Goal: Task Accomplishment & Management: Manage account settings

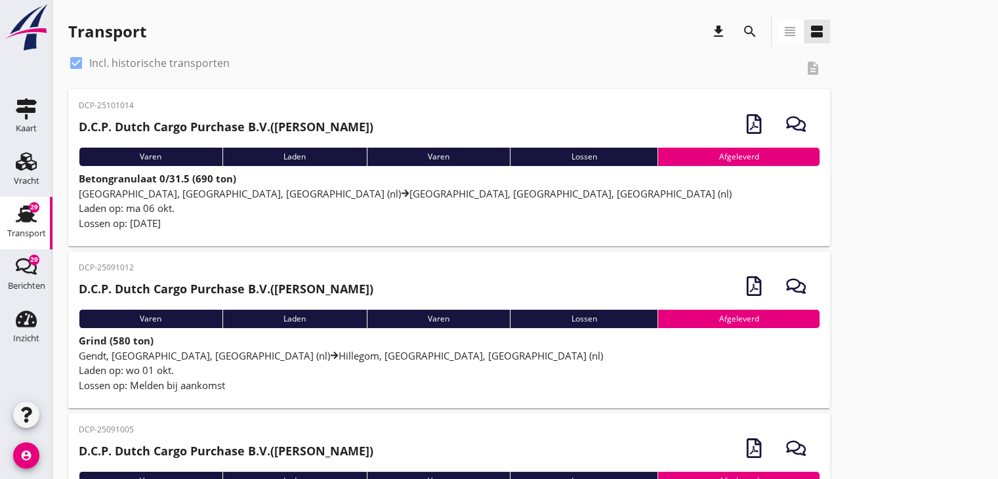
click at [238, 187] on span "[GEOGRAPHIC_DATA], [GEOGRAPHIC_DATA], [GEOGRAPHIC_DATA] (nl) [GEOGRAPHIC_DATA],…" at bounding box center [405, 193] width 653 height 13
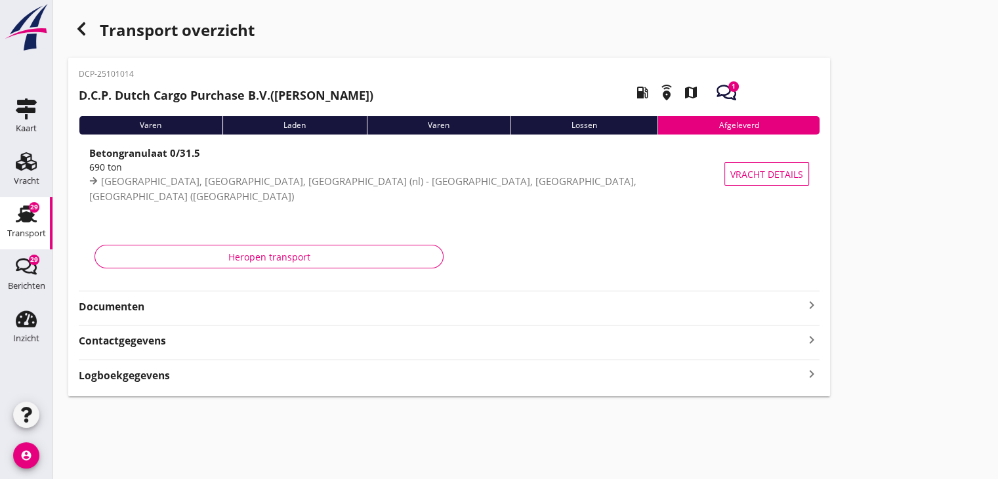
click at [285, 314] on strong "Documenten" at bounding box center [441, 306] width 725 height 15
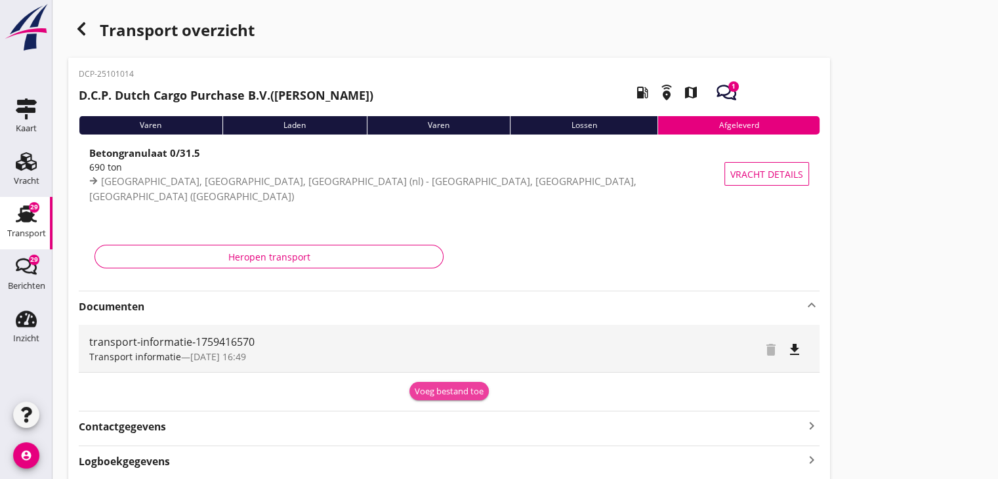
click at [441, 394] on div "Voeg bestand toe" at bounding box center [449, 391] width 69 height 13
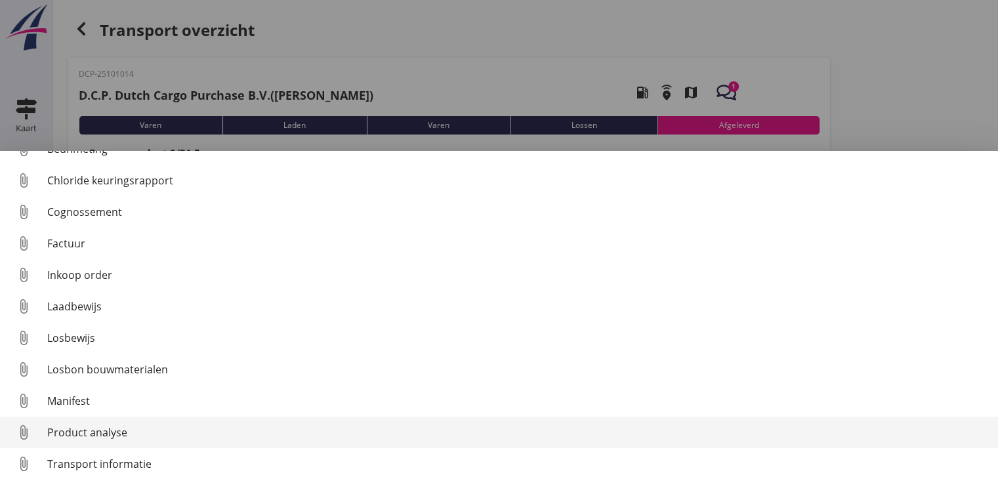
scroll to position [60, 0]
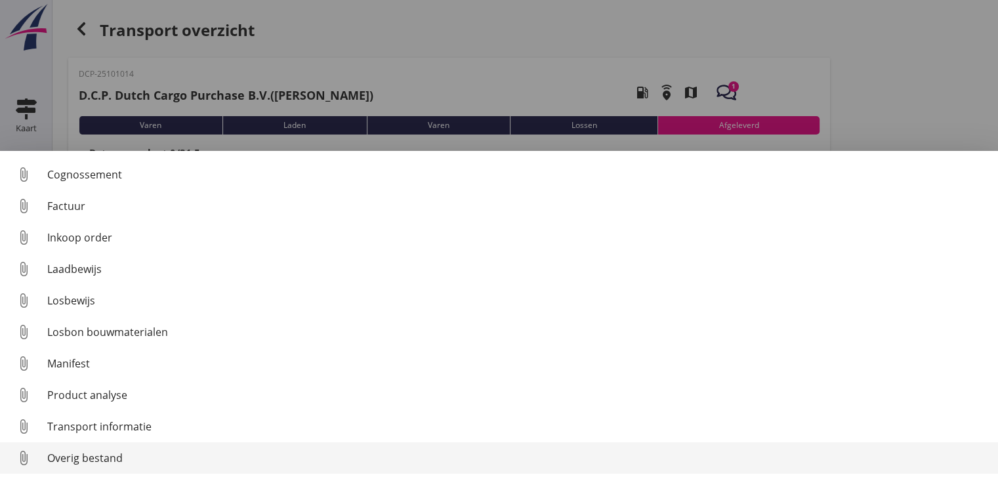
click at [250, 450] on div "Overig bestand" at bounding box center [517, 458] width 940 height 16
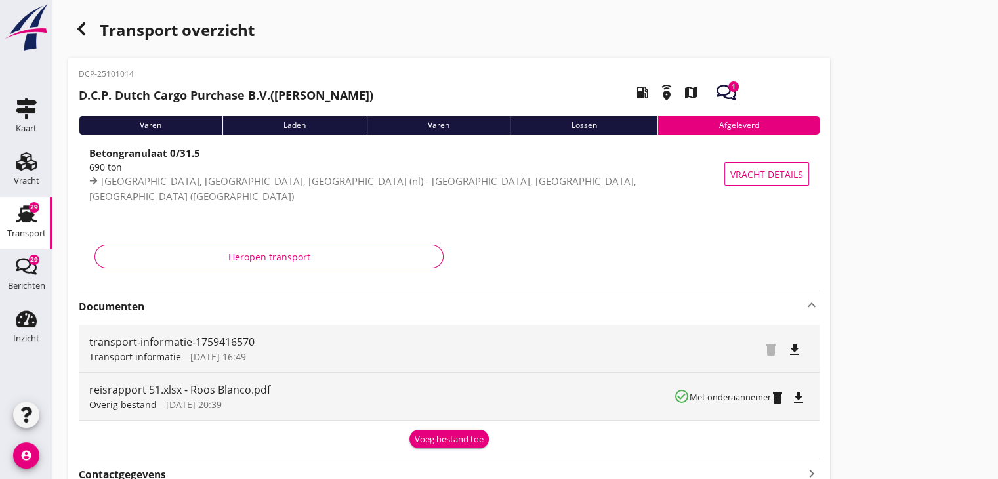
click at [87, 37] on div "button" at bounding box center [81, 29] width 26 height 26
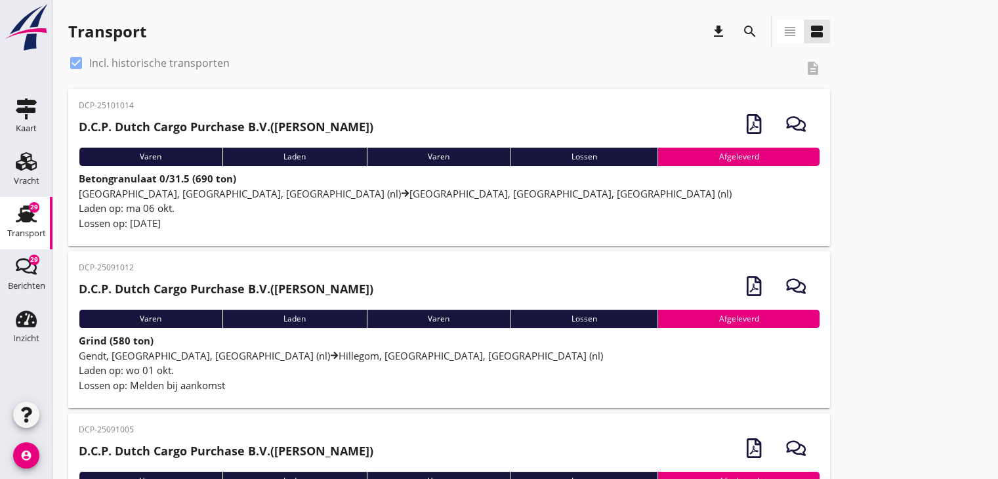
click at [225, 371] on div "Laden op: wo 01 okt." at bounding box center [449, 370] width 741 height 15
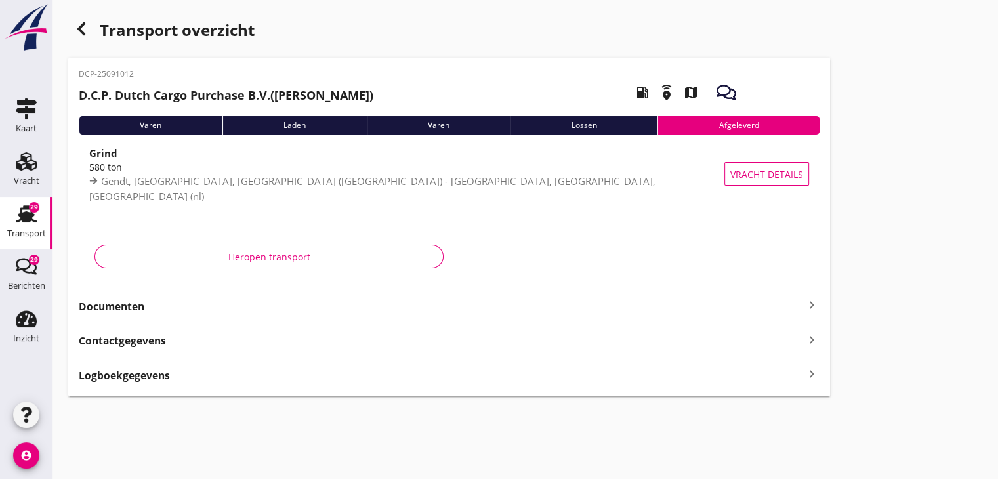
click at [228, 311] on strong "Documenten" at bounding box center [441, 306] width 725 height 15
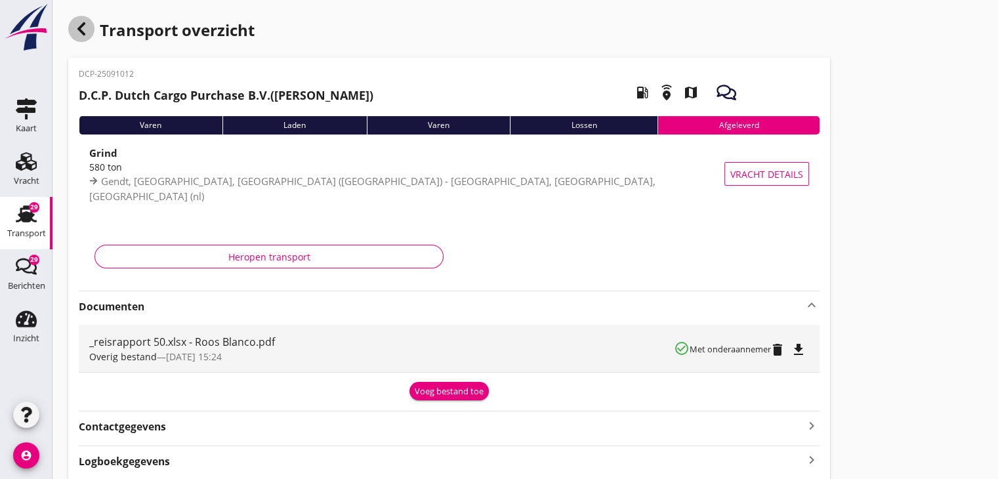
click at [69, 30] on div "button" at bounding box center [81, 29] width 26 height 26
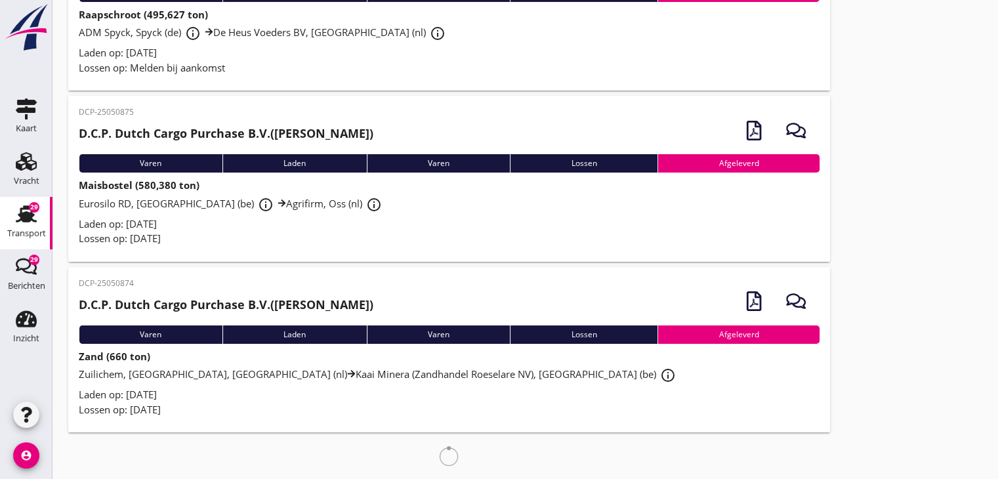
scroll to position [4755, 0]
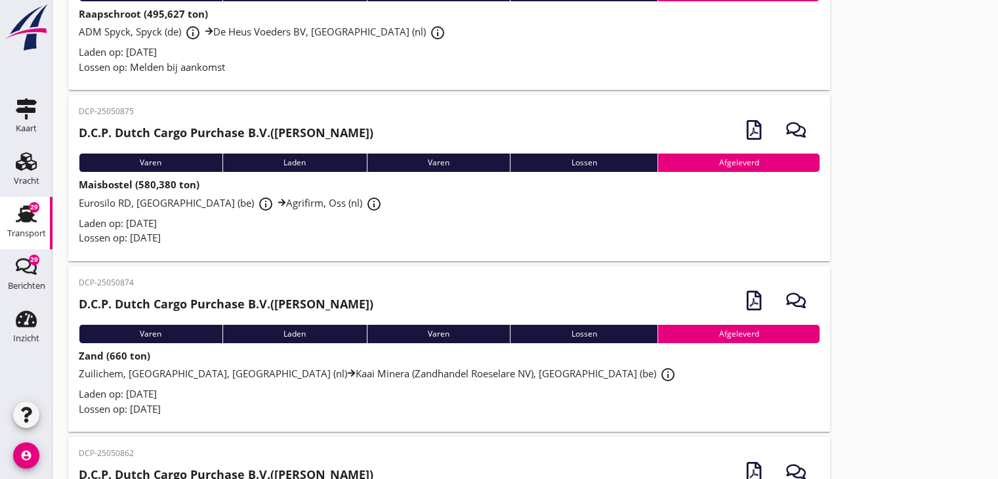
click at [264, 230] on div "Lossen op: [DATE]" at bounding box center [449, 237] width 741 height 15
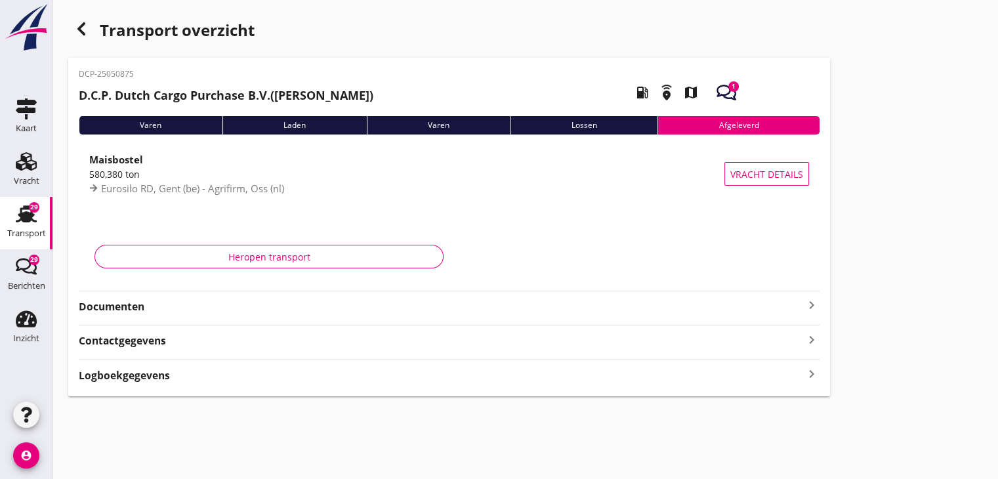
click at [804, 309] on icon "keyboard_arrow_right" at bounding box center [812, 305] width 16 height 16
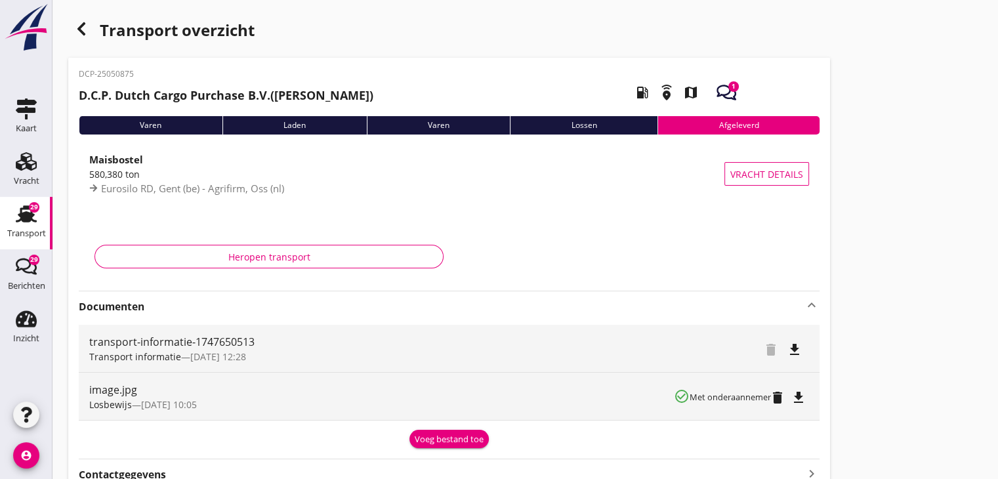
click at [443, 438] on div "Voeg bestand toe" at bounding box center [449, 439] width 69 height 13
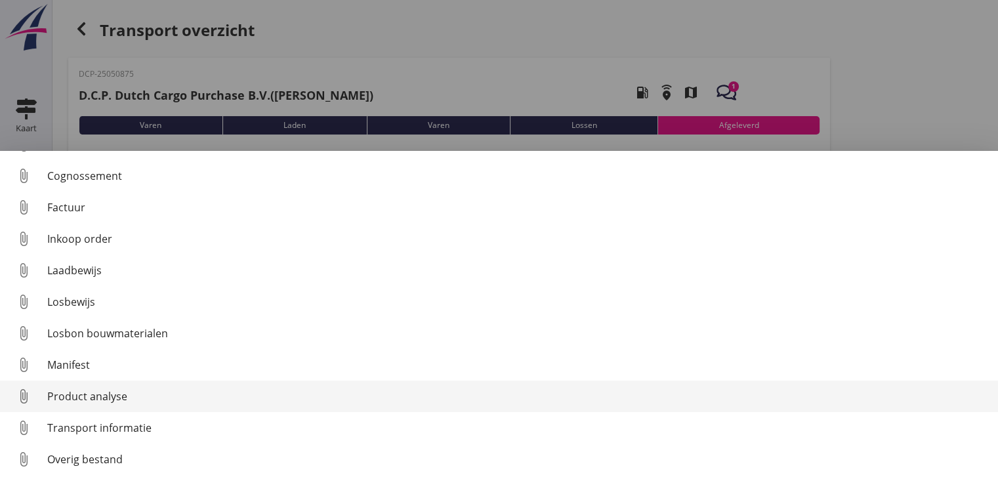
scroll to position [60, 0]
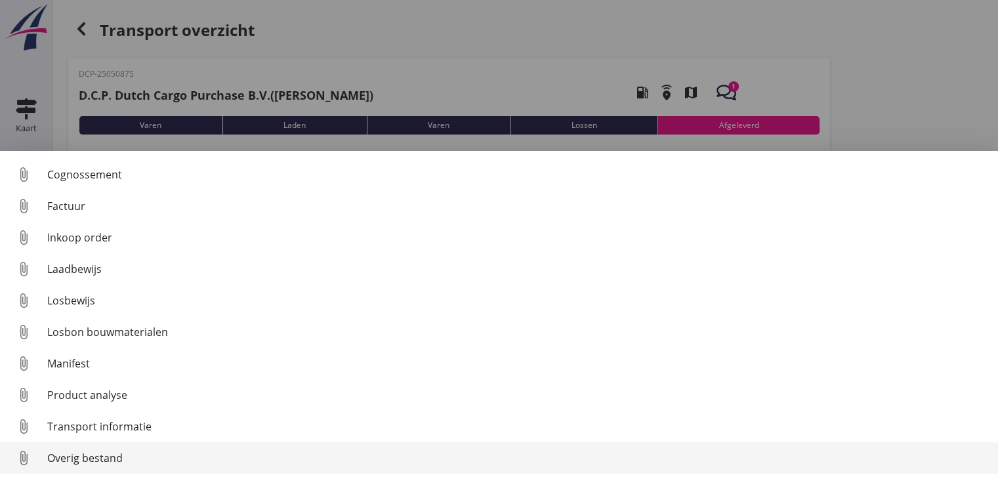
click at [230, 453] on div "Overig bestand" at bounding box center [517, 458] width 940 height 16
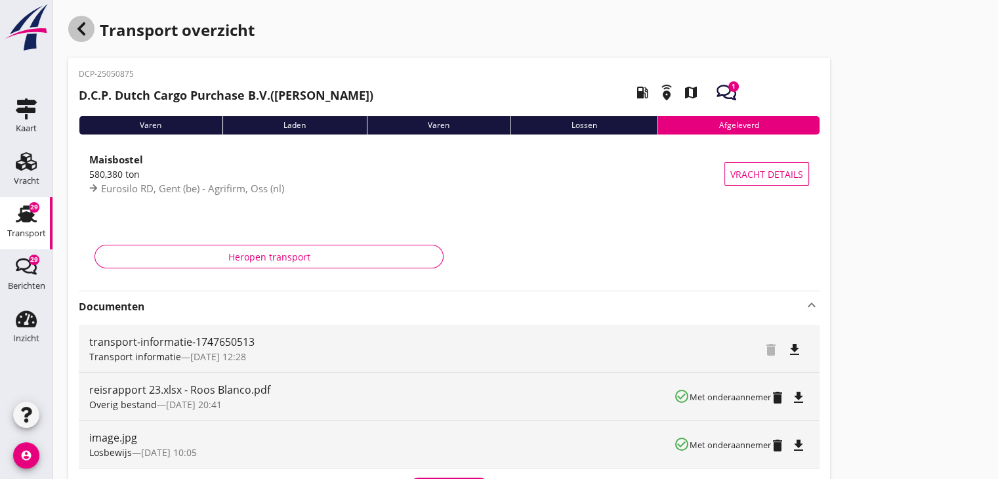
click at [79, 32] on icon "button" at bounding box center [81, 29] width 16 height 16
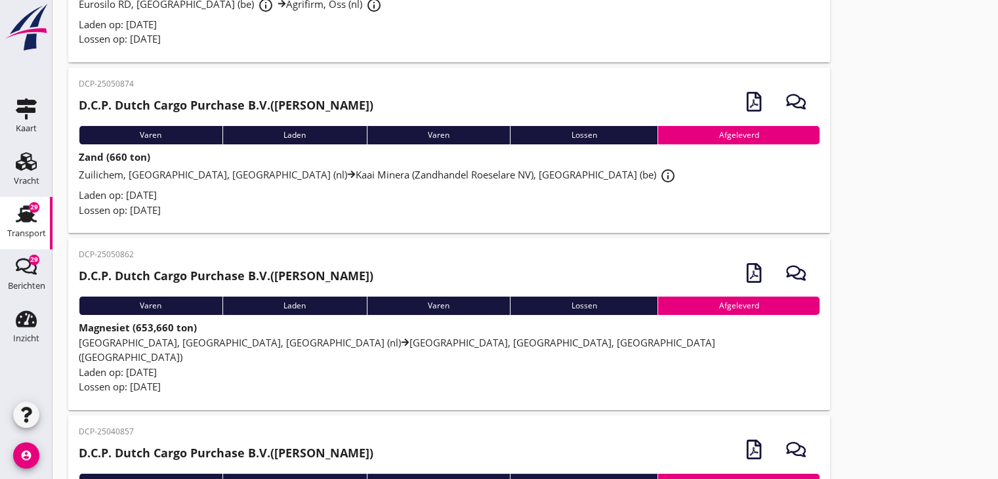
scroll to position [4952, 0]
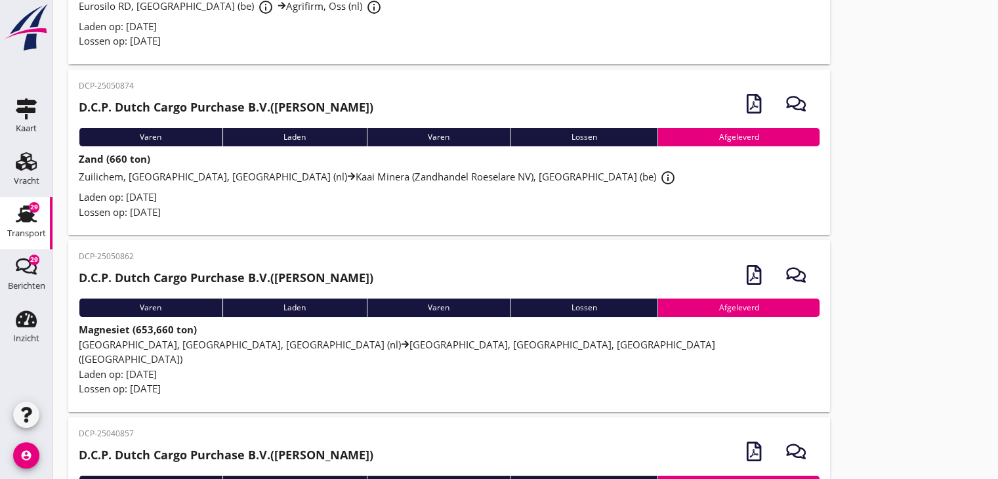
click at [340, 205] on div "Lossen op: [DATE]" at bounding box center [449, 212] width 741 height 15
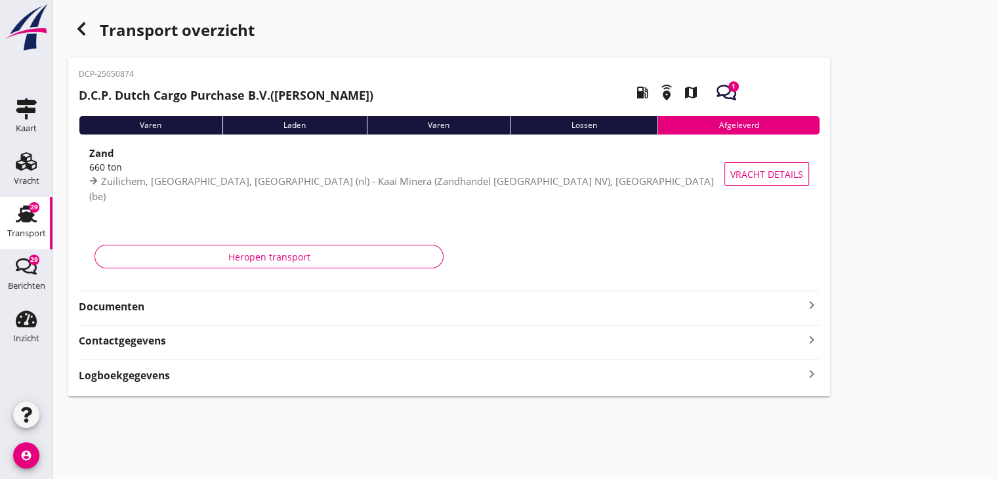
click at [289, 315] on div "DCP-25050874 D.C.P. Dutch Cargo Purchase B.V. ([PERSON_NAME]) local_gas_station…" at bounding box center [449, 227] width 762 height 338
click at [808, 312] on icon "keyboard_arrow_right" at bounding box center [812, 305] width 16 height 16
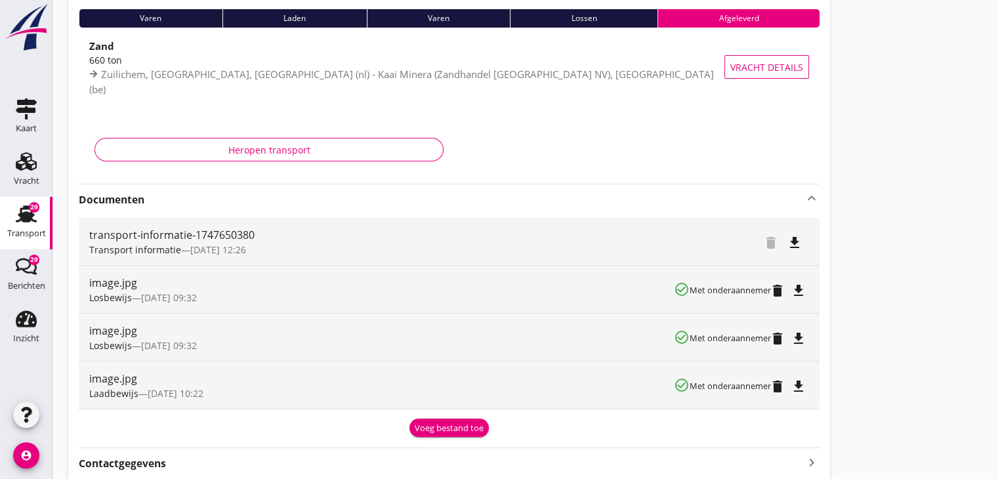
scroll to position [131, 0]
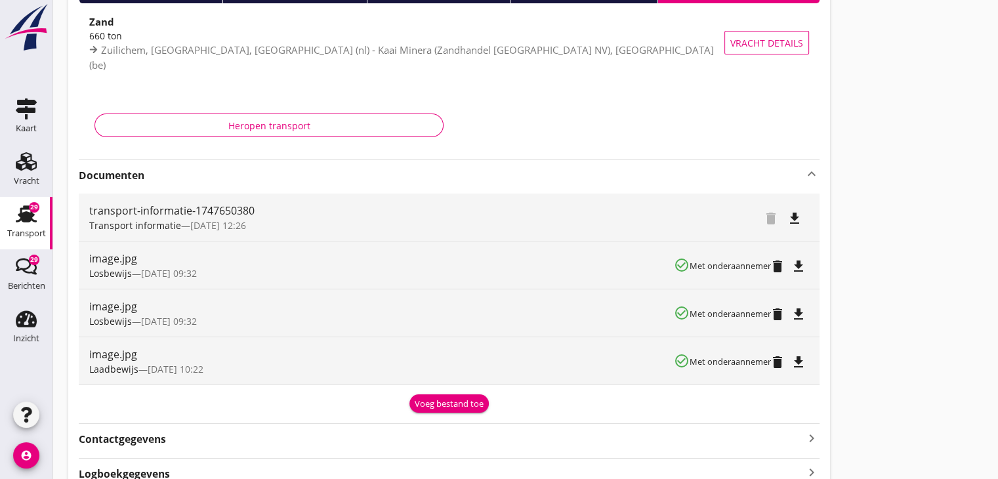
click at [479, 415] on div "DCP-25050874 D.C.P. Dutch Cargo Purchase B.V. ([PERSON_NAME]) local_gas_station…" at bounding box center [449, 211] width 762 height 568
click at [465, 402] on div "Voeg bestand toe" at bounding box center [449, 403] width 69 height 13
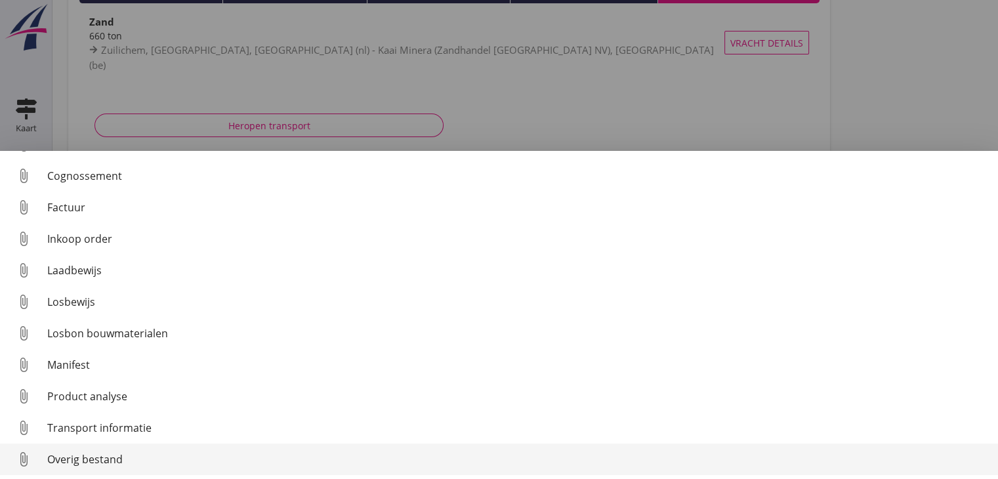
scroll to position [60, 0]
click at [207, 452] on div "Overig bestand" at bounding box center [517, 458] width 940 height 16
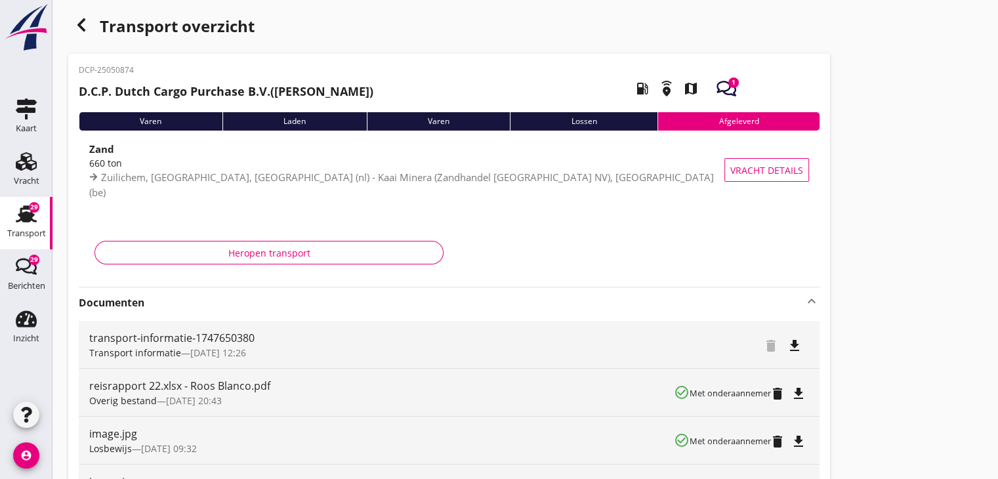
scroll to position [0, 0]
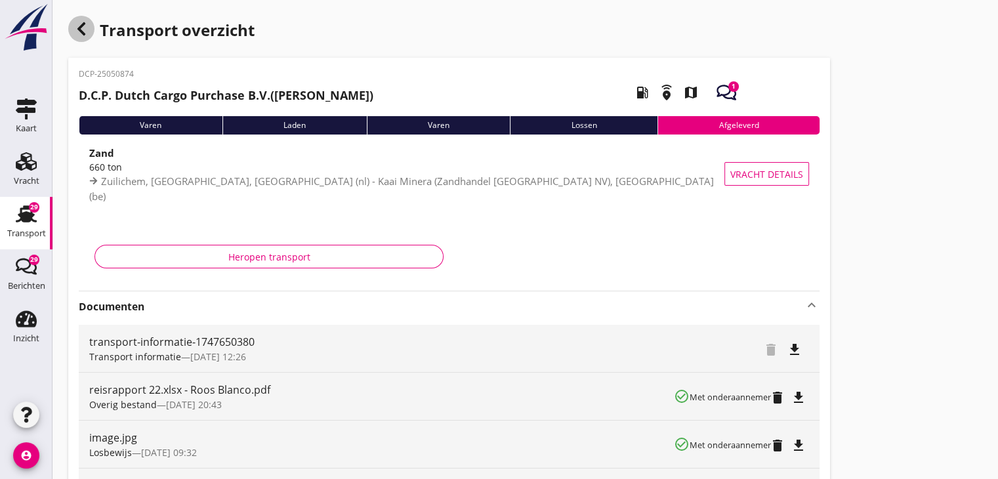
click at [81, 35] on icon "button" at bounding box center [81, 29] width 16 height 16
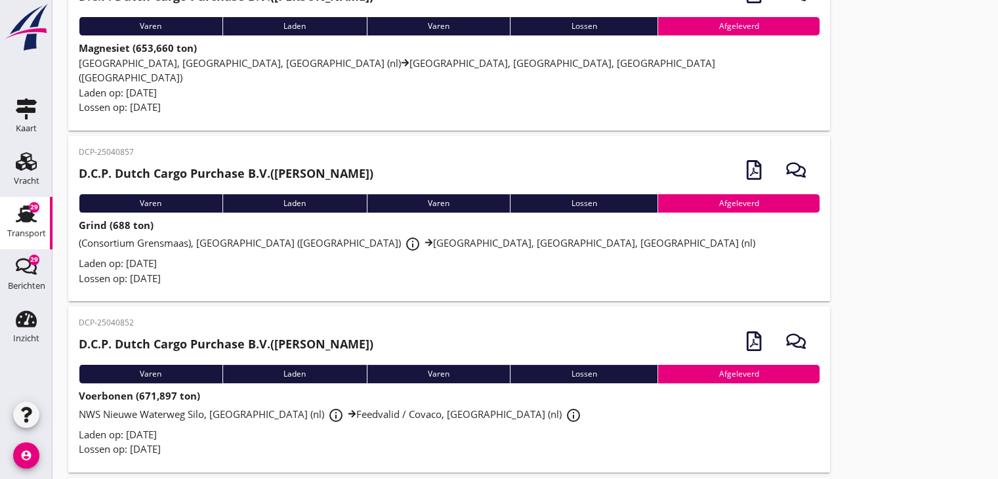
scroll to position [5214, 0]
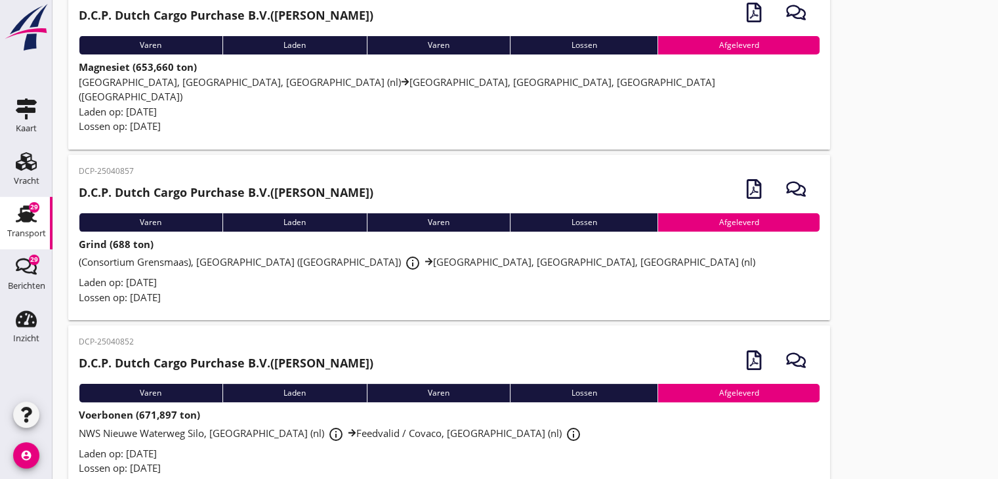
click at [211, 75] on span "[GEOGRAPHIC_DATA], [GEOGRAPHIC_DATA], [GEOGRAPHIC_DATA] (nl) [GEOGRAPHIC_DATA],…" at bounding box center [397, 89] width 636 height 28
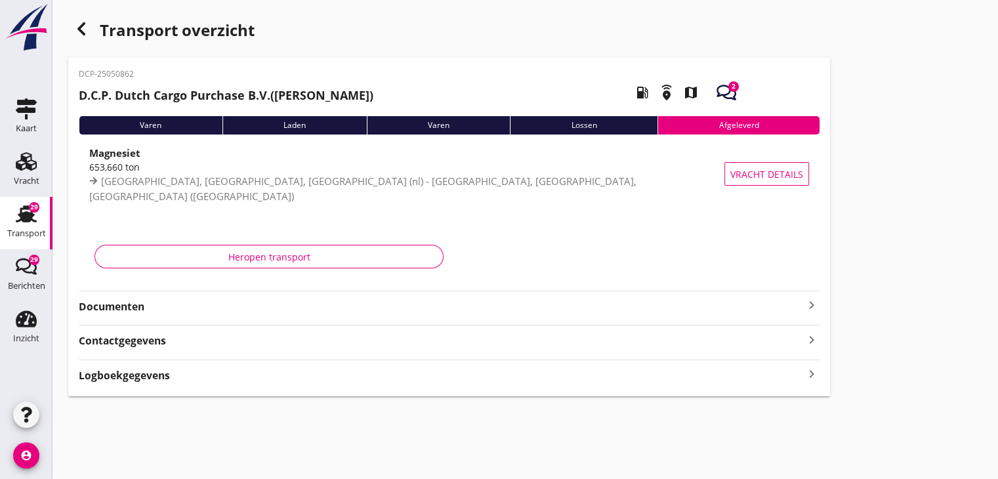
click at [820, 304] on div "DCP-25050862 D.C.P. Dutch Cargo Purchase B.V. ([PERSON_NAME]) local_gas_station…" at bounding box center [449, 227] width 762 height 338
click at [813, 305] on icon "keyboard_arrow_right" at bounding box center [812, 305] width 16 height 16
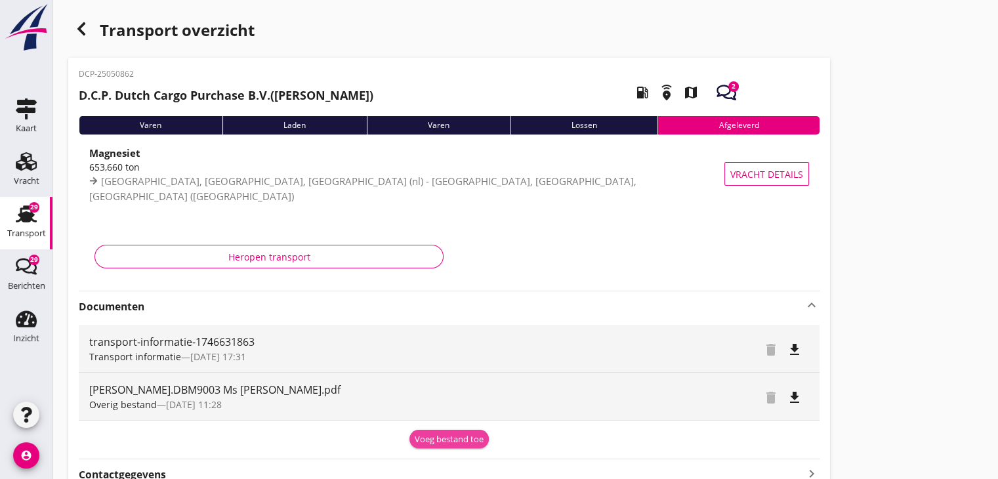
click at [473, 439] on div "Voeg bestand toe" at bounding box center [449, 439] width 69 height 13
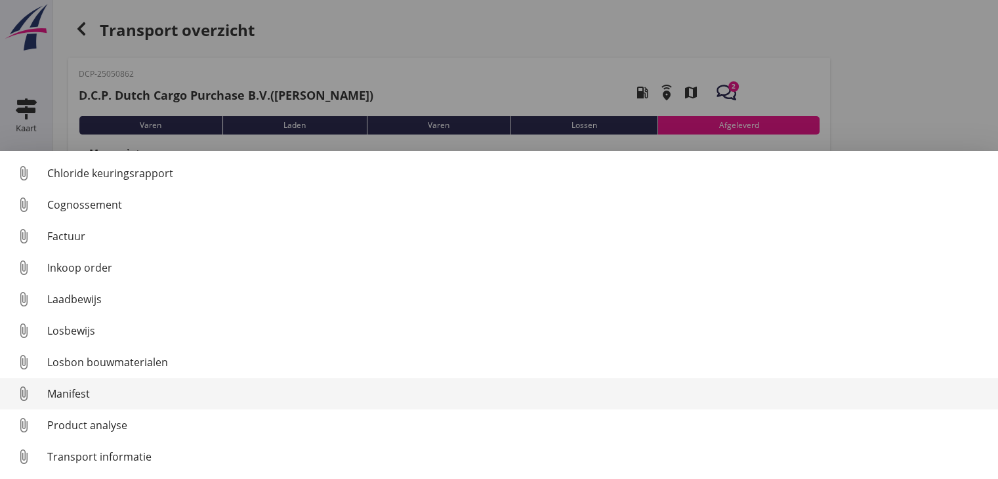
scroll to position [60, 0]
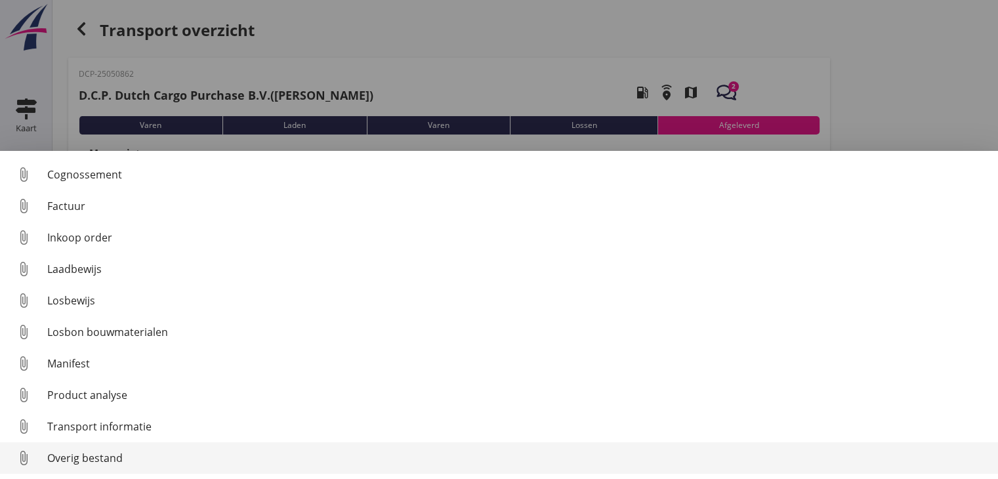
click at [251, 461] on div "Overig bestand" at bounding box center [517, 458] width 940 height 16
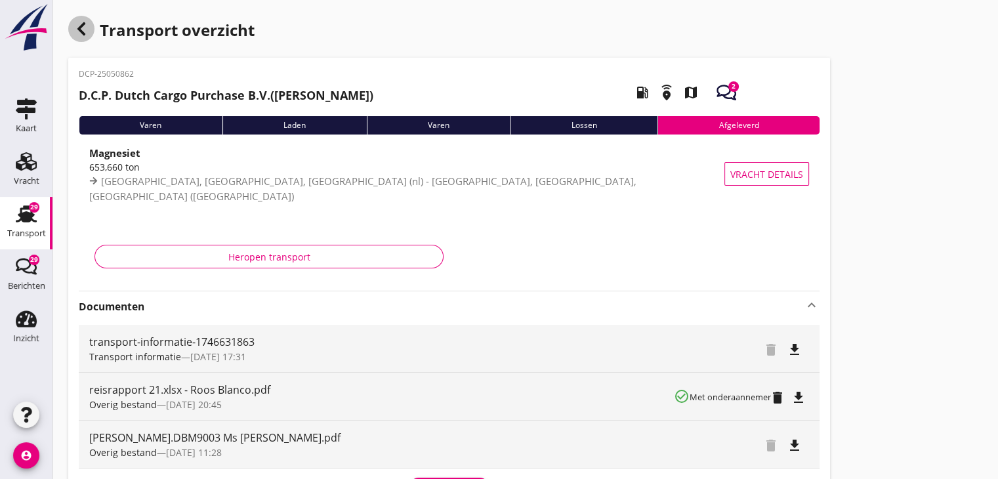
click at [79, 30] on use "button" at bounding box center [81, 28] width 8 height 13
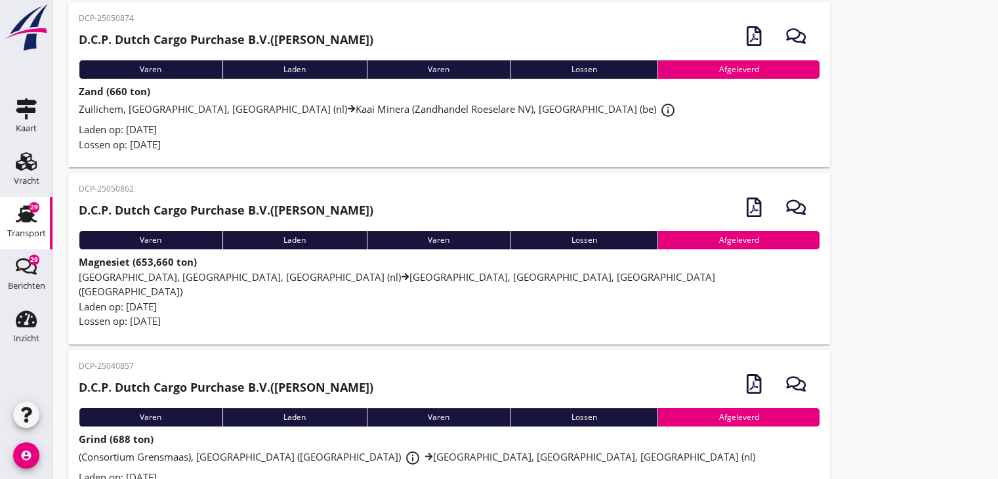
scroll to position [5083, 0]
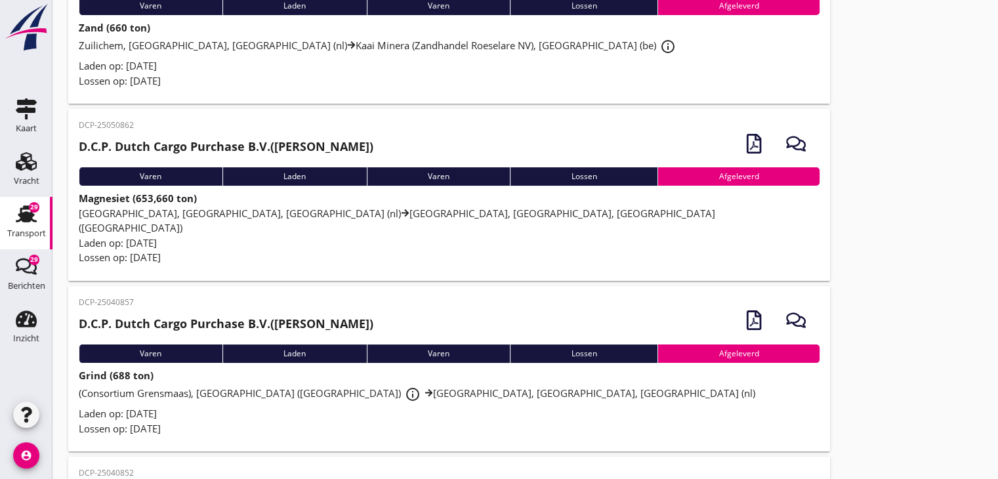
click at [331, 421] on div "Lossen op: [DATE]" at bounding box center [449, 428] width 741 height 15
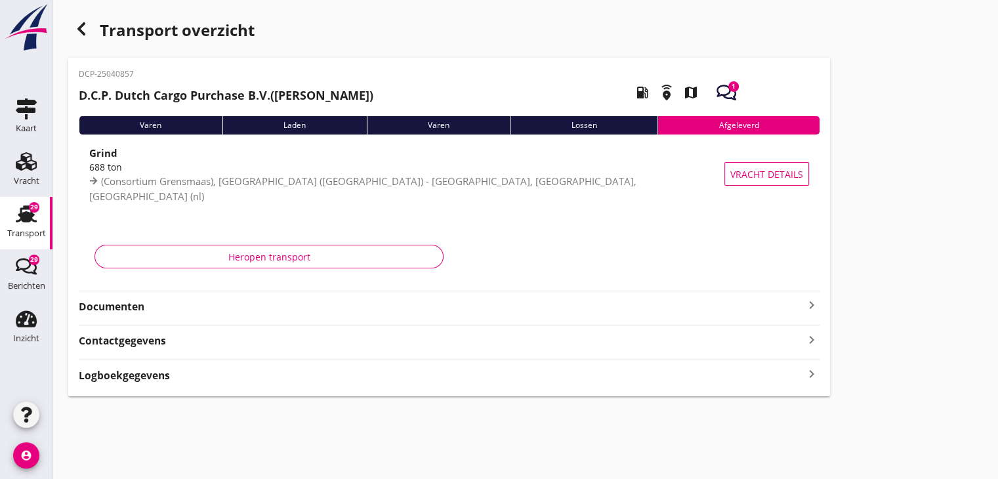
click at [226, 301] on strong "Documenten" at bounding box center [441, 306] width 725 height 15
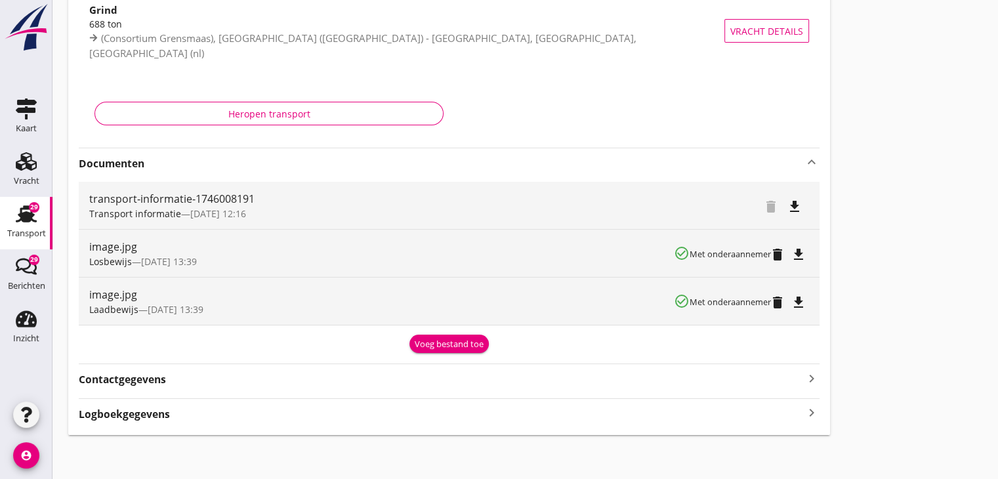
scroll to position [146, 0]
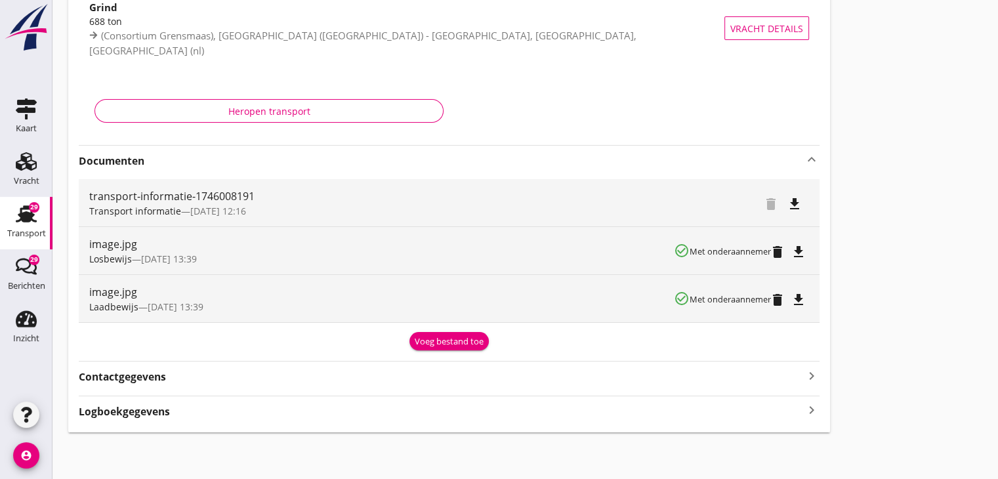
click at [465, 342] on div "Voeg bestand toe" at bounding box center [449, 341] width 69 height 13
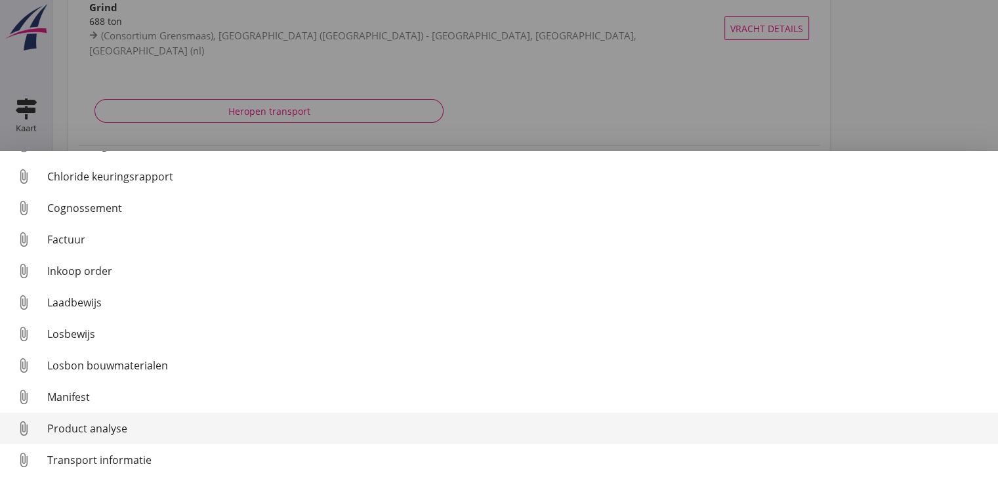
scroll to position [60, 0]
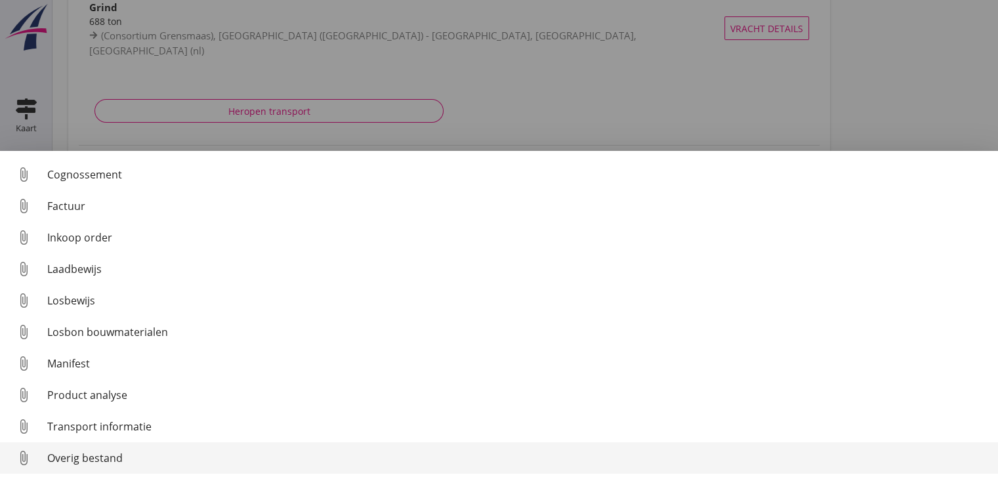
click at [464, 454] on div "Overig bestand" at bounding box center [517, 458] width 940 height 16
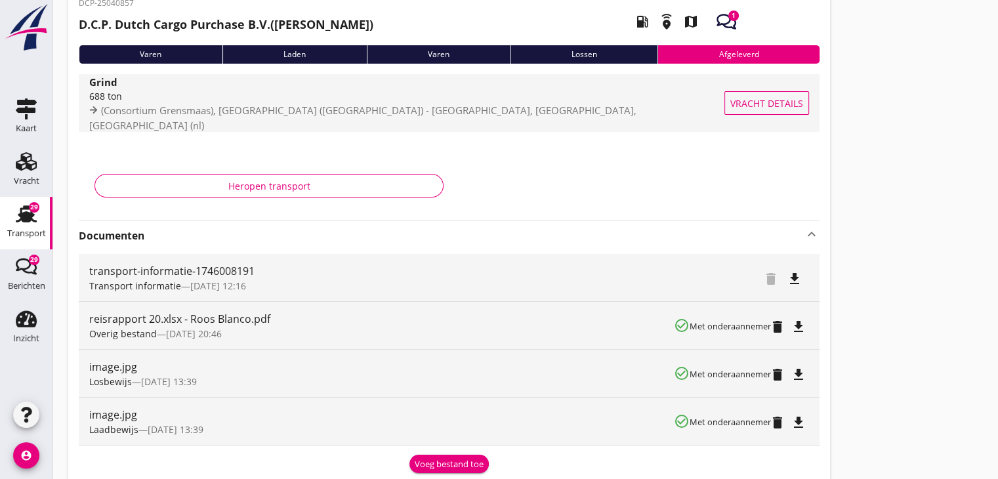
scroll to position [0, 0]
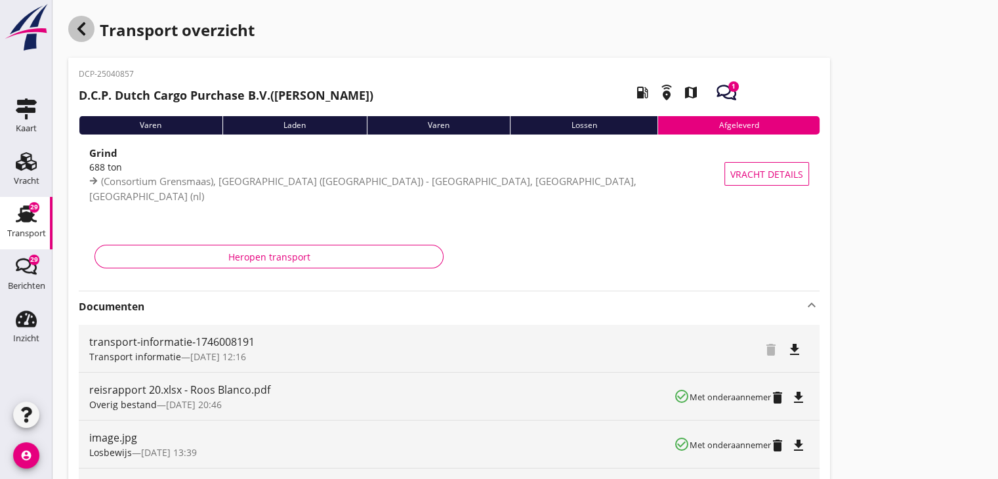
click at [83, 32] on use "button" at bounding box center [81, 28] width 8 height 13
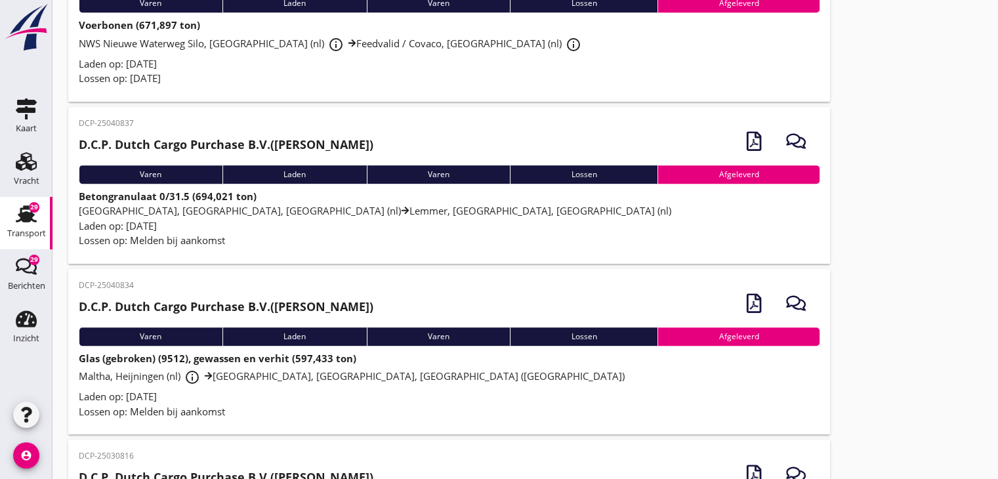
scroll to position [5552, 0]
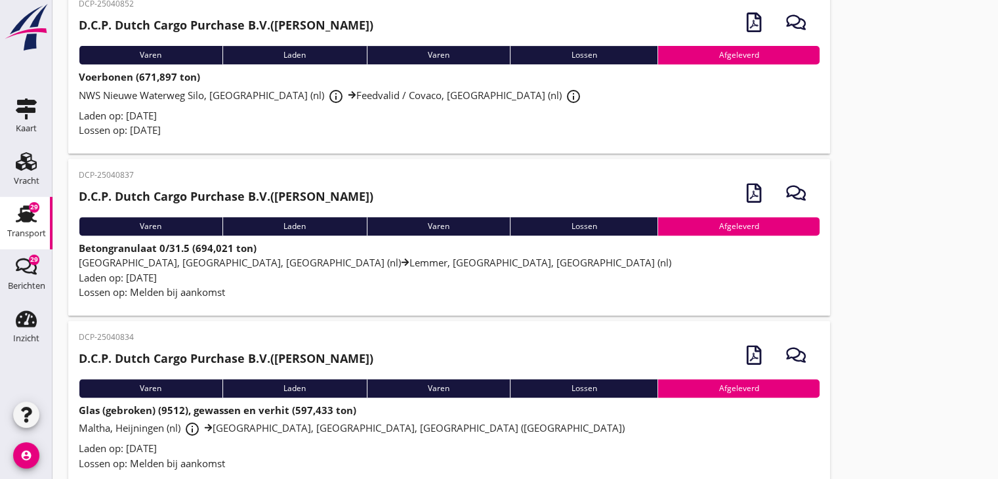
click at [256, 108] on div "Laden op: [DATE]" at bounding box center [449, 115] width 741 height 15
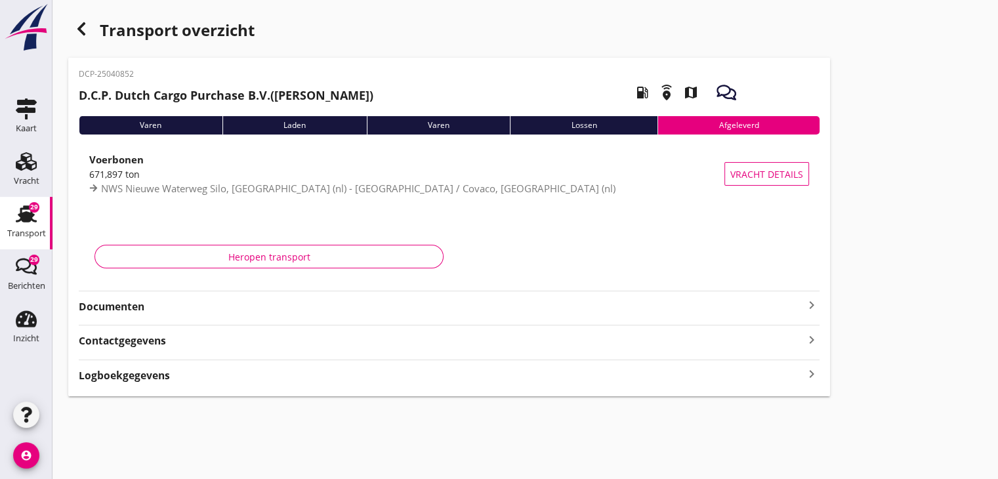
click at [811, 309] on icon "keyboard_arrow_right" at bounding box center [812, 305] width 16 height 16
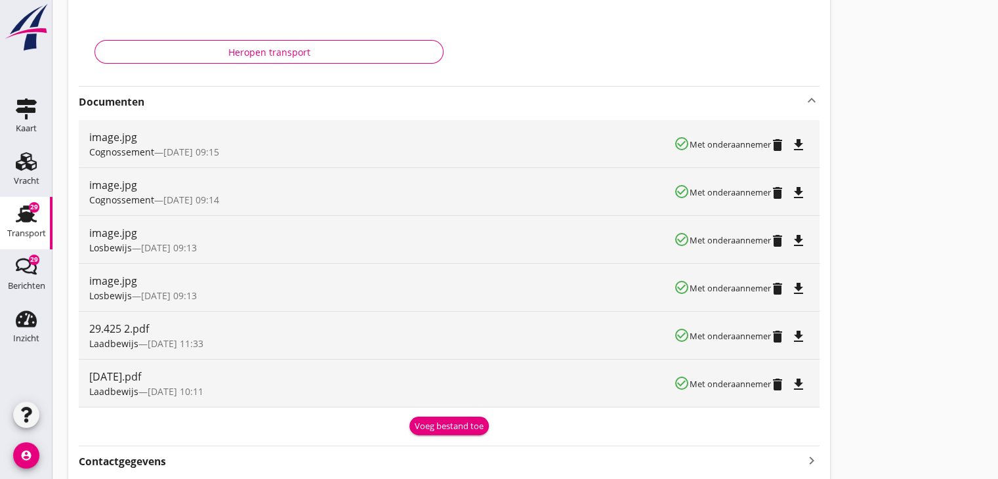
scroll to position [262, 0]
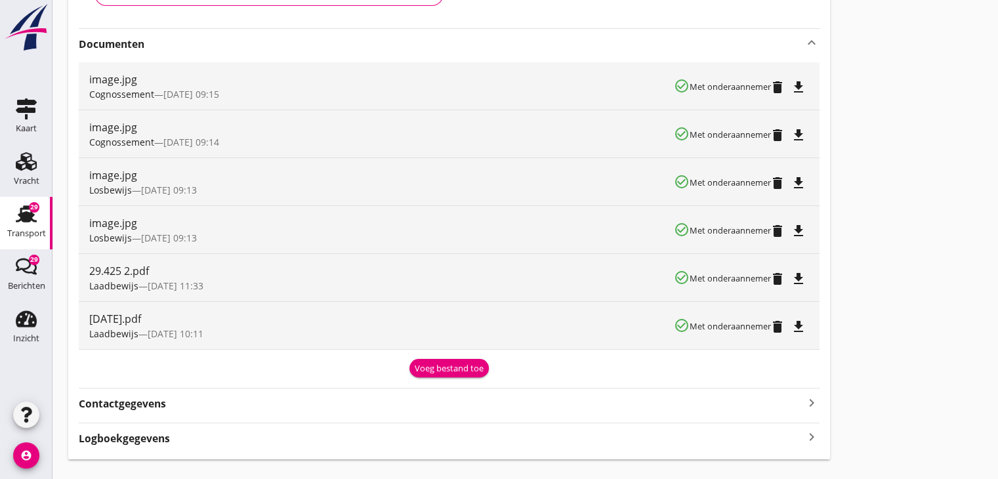
click at [443, 367] on div "Voeg bestand toe" at bounding box center [449, 368] width 69 height 13
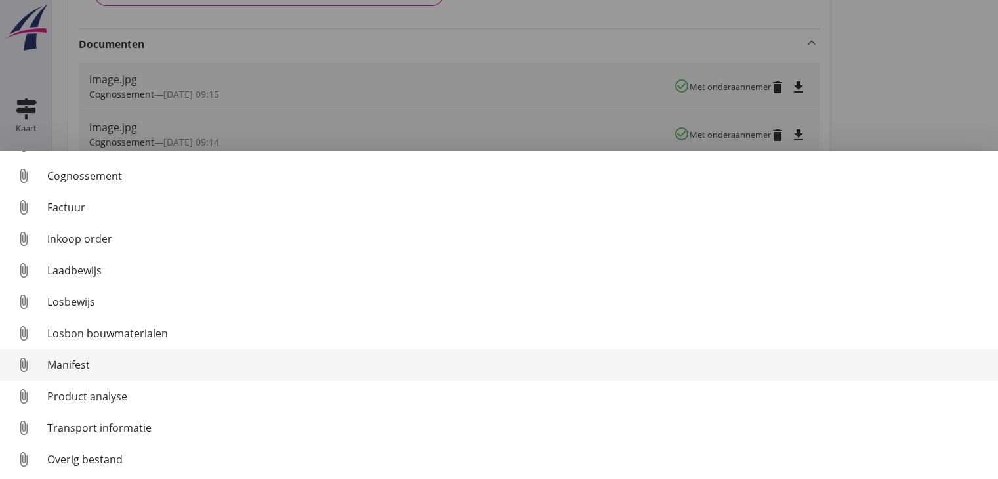
scroll to position [60, 0]
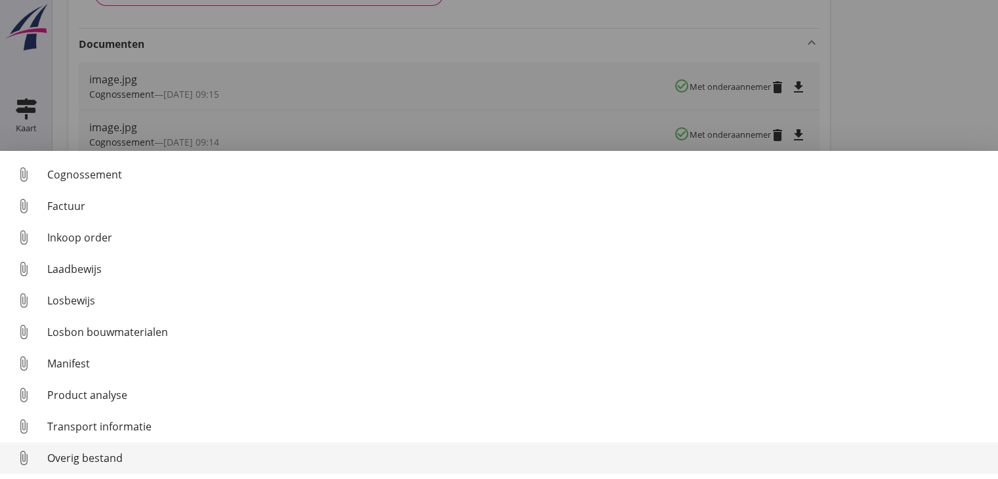
click at [233, 462] on div "Overig bestand" at bounding box center [517, 458] width 940 height 16
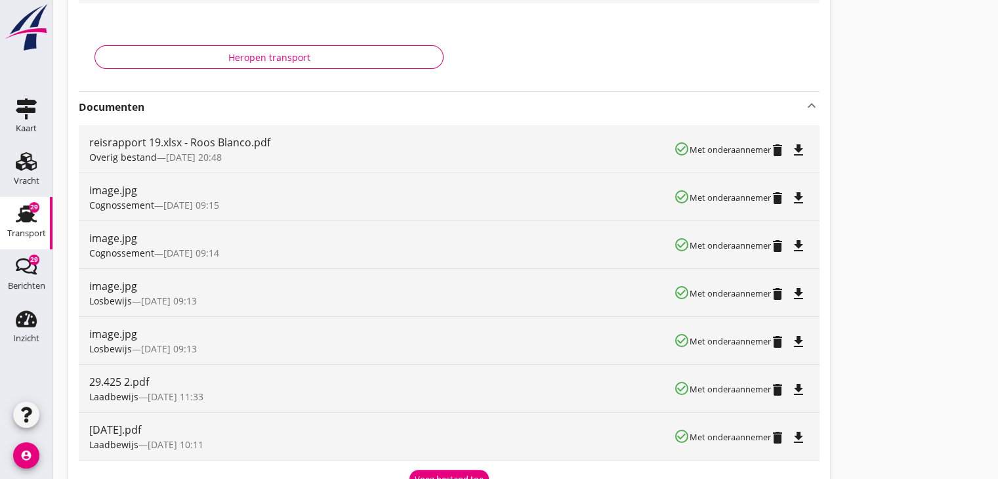
scroll to position [0, 0]
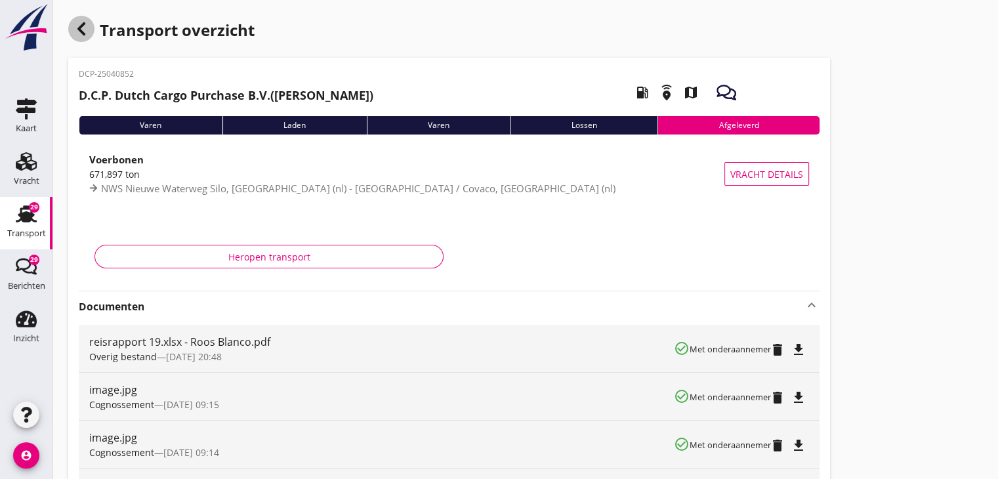
click at [83, 26] on use "button" at bounding box center [81, 28] width 8 height 13
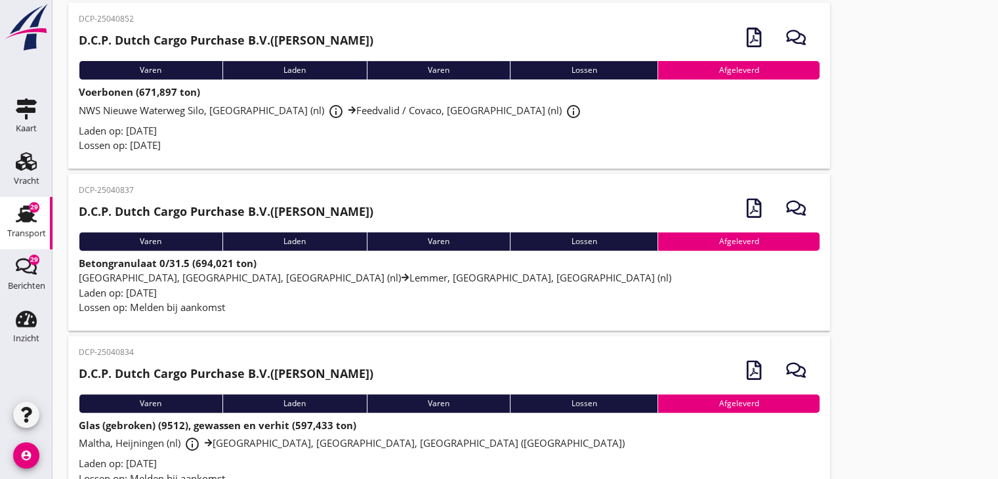
scroll to position [5542, 0]
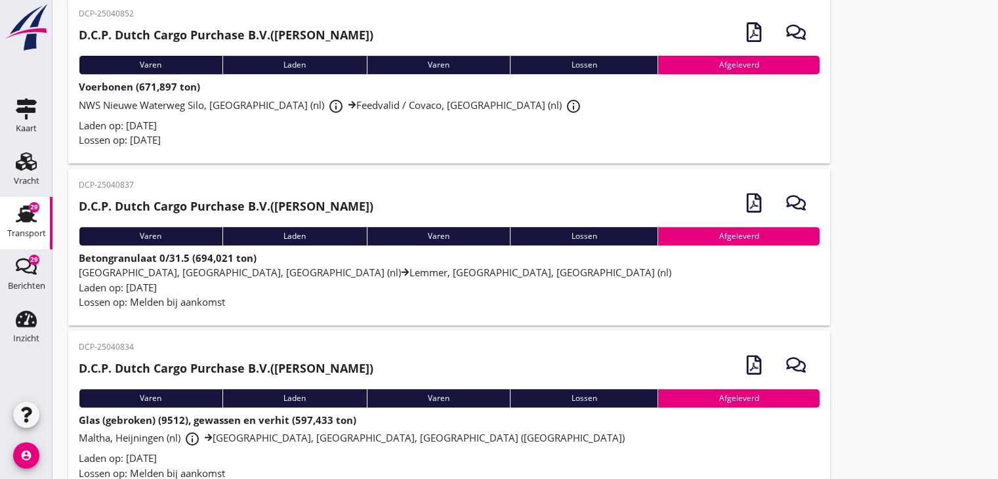
click at [303, 266] on span "[GEOGRAPHIC_DATA], [GEOGRAPHIC_DATA], [GEOGRAPHIC_DATA] (nl) [GEOGRAPHIC_DATA],…" at bounding box center [375, 272] width 592 height 13
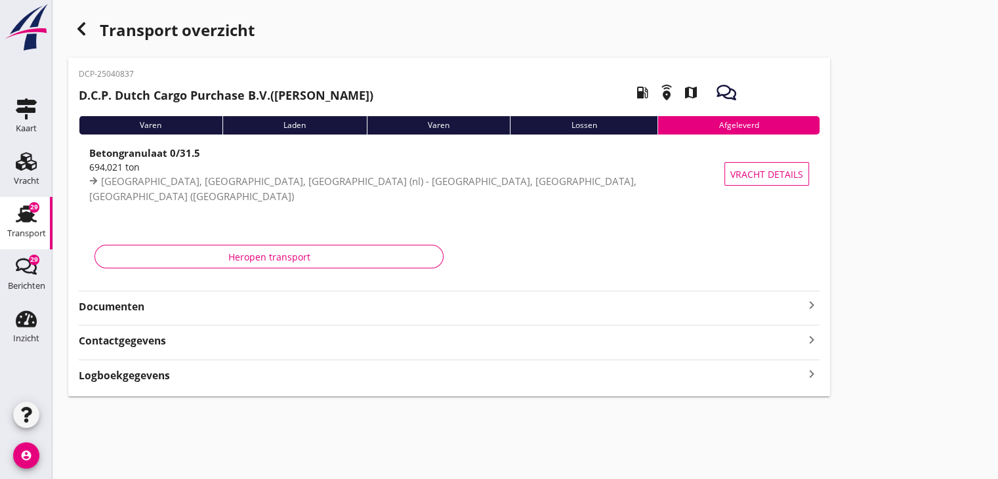
click at [798, 305] on strong "Documenten" at bounding box center [441, 306] width 725 height 15
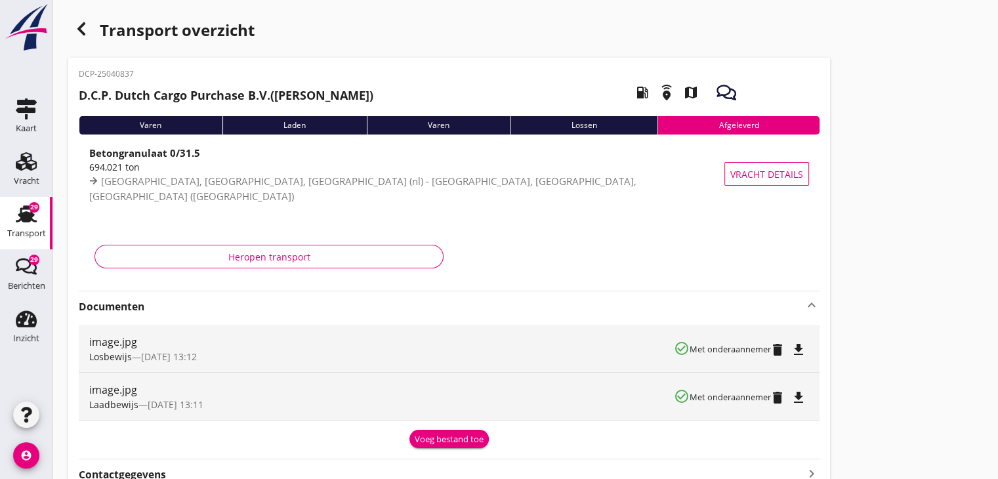
click at [449, 438] on div "Voeg bestand toe" at bounding box center [449, 439] width 69 height 13
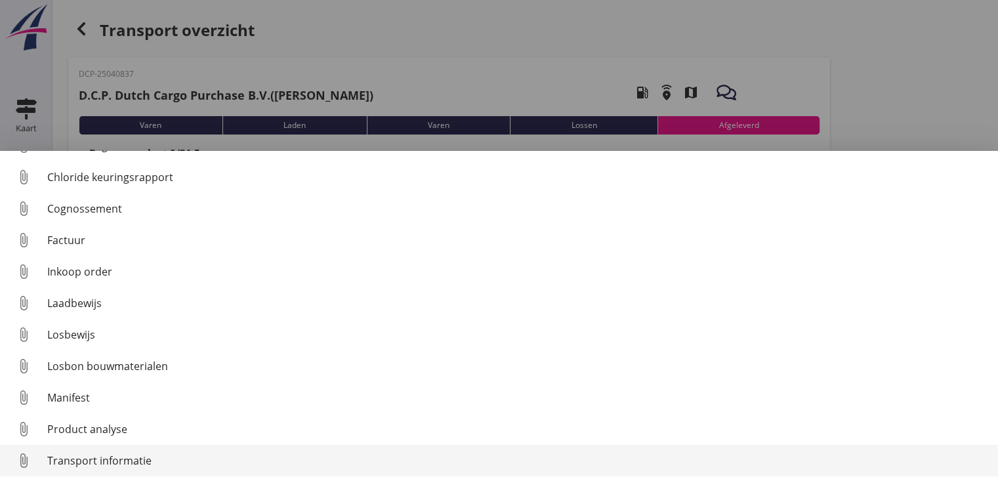
scroll to position [60, 0]
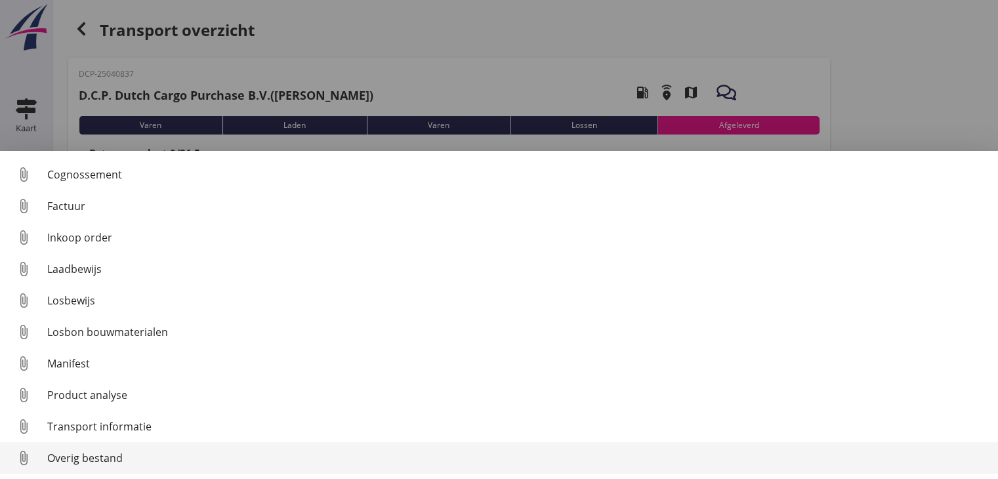
click at [404, 447] on link "attach_file Overig bestand" at bounding box center [499, 457] width 998 height 31
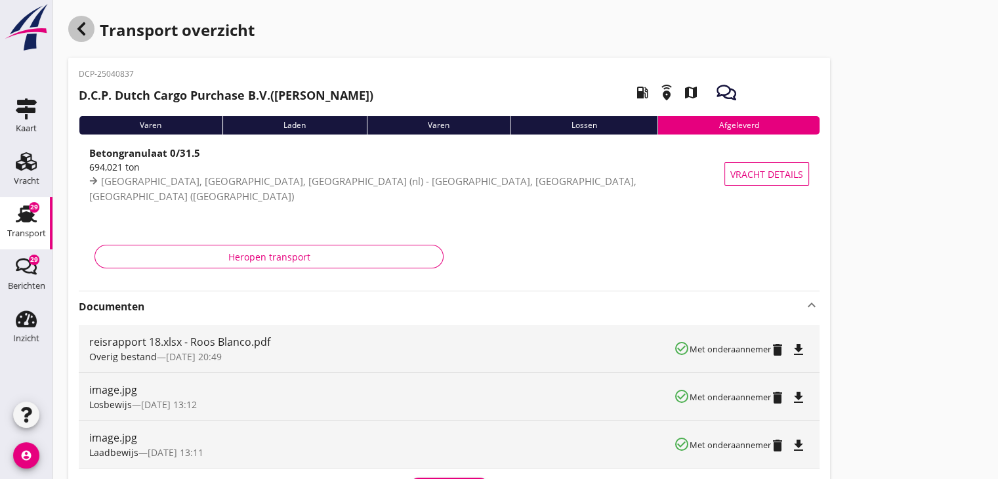
click at [81, 37] on div "button" at bounding box center [81, 29] width 26 height 26
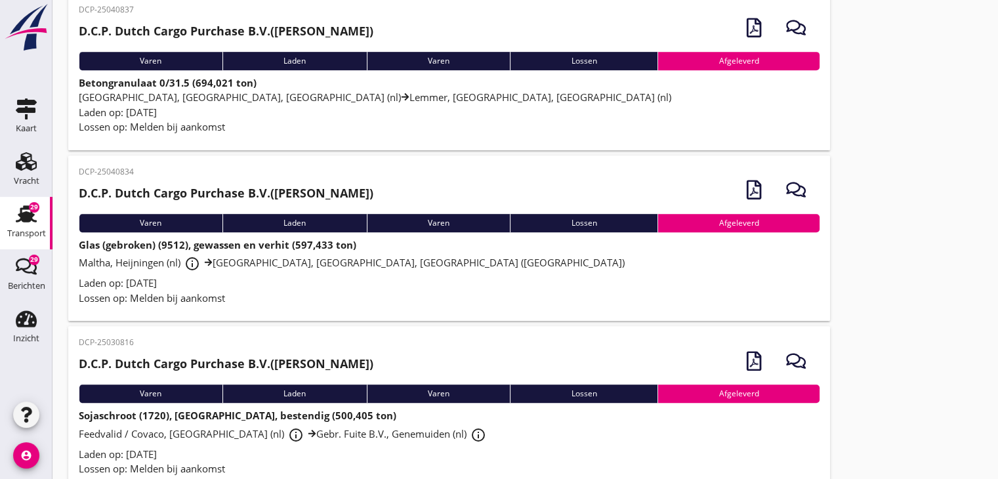
scroll to position [5739, 0]
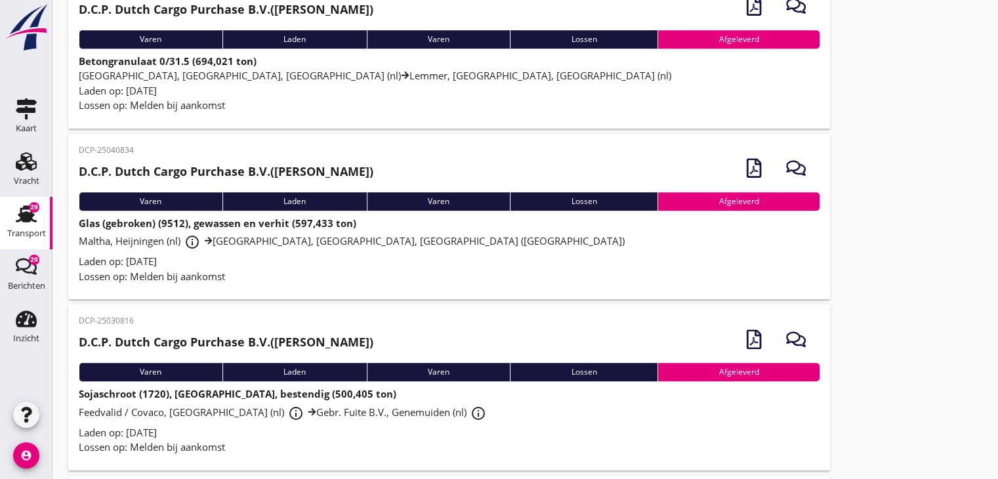
click at [272, 269] on div "Lossen op: Melden bij aankomst" at bounding box center [449, 276] width 741 height 15
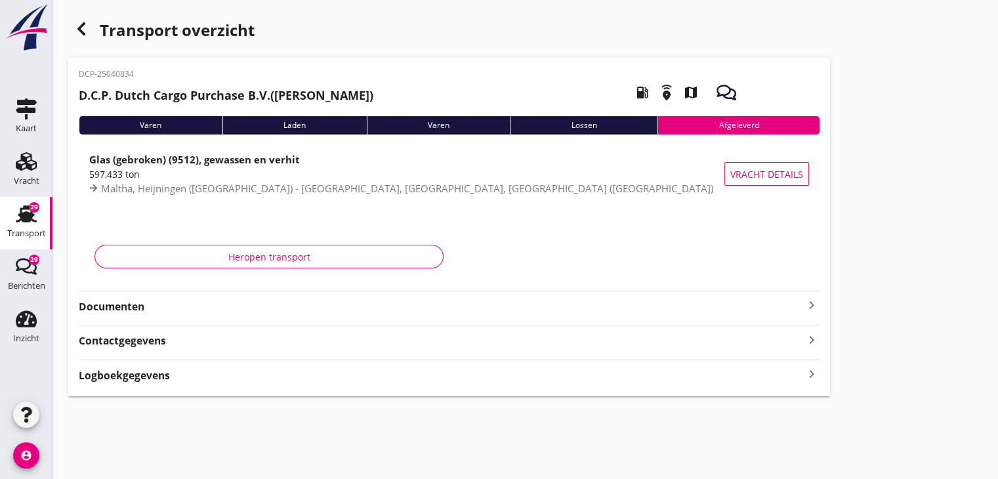
click at [814, 298] on icon "keyboard_arrow_right" at bounding box center [812, 305] width 16 height 16
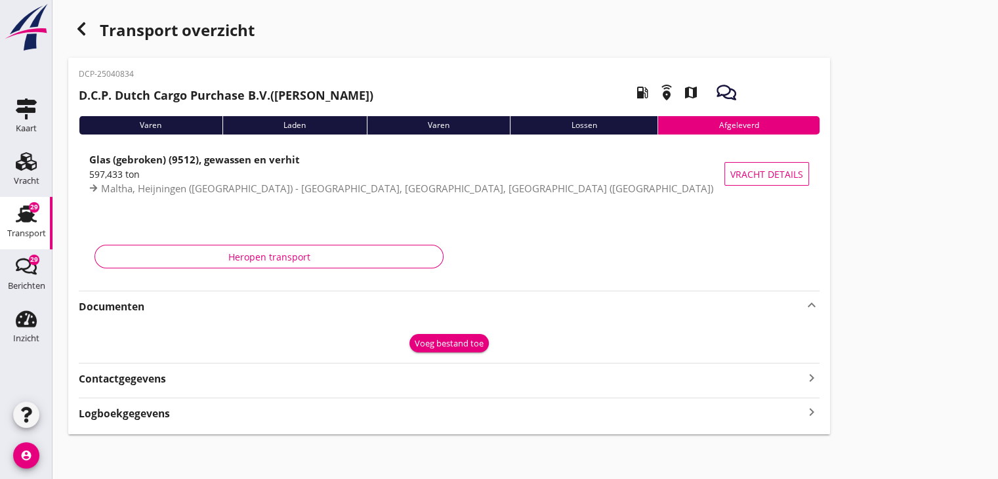
click at [460, 345] on div "Voeg bestand toe" at bounding box center [449, 343] width 69 height 13
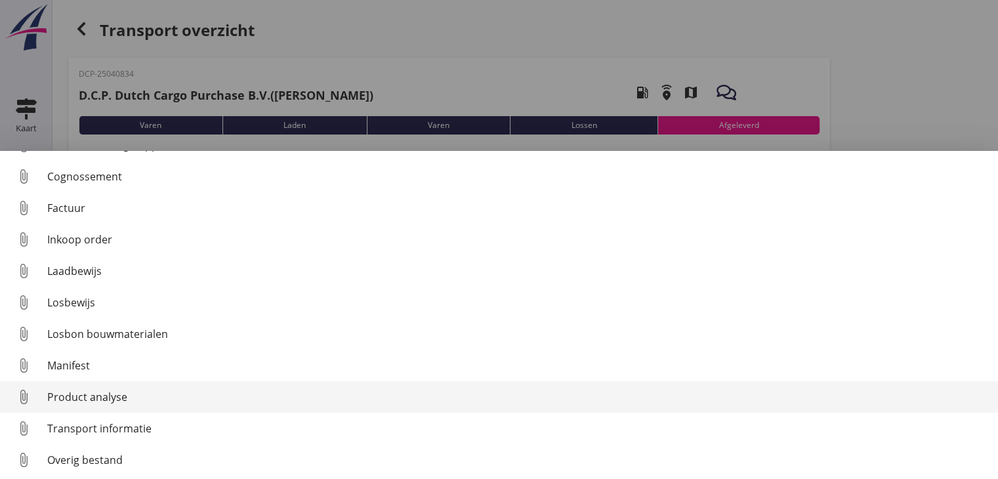
scroll to position [60, 0]
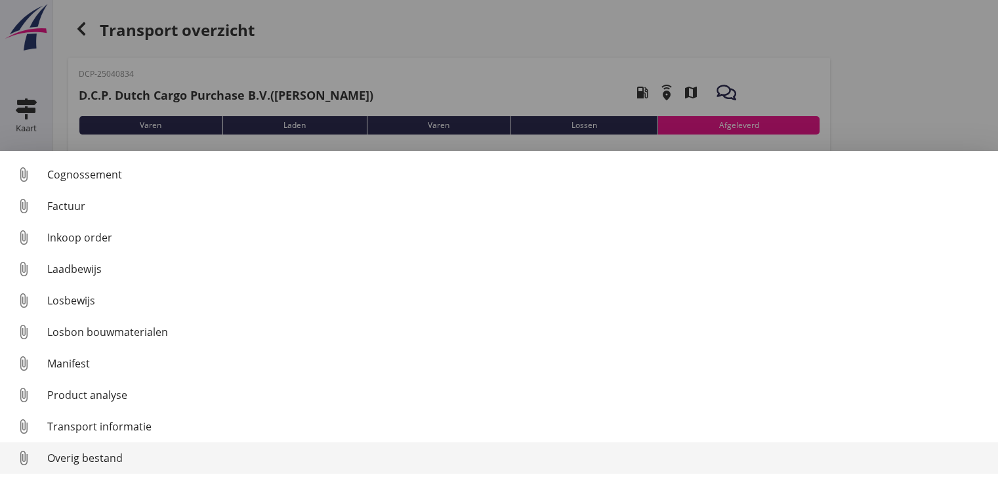
click at [411, 450] on div "Overig bestand" at bounding box center [517, 458] width 940 height 16
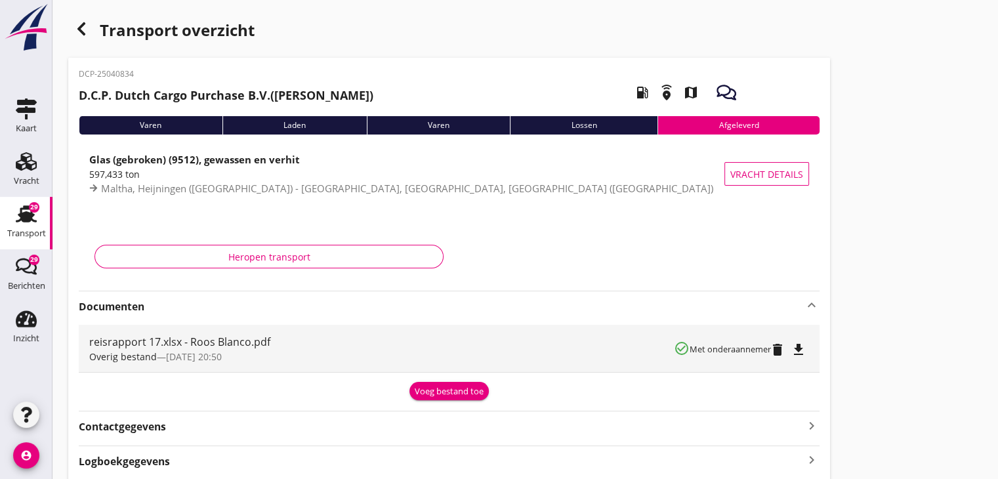
click at [79, 24] on icon "button" at bounding box center [81, 29] width 16 height 16
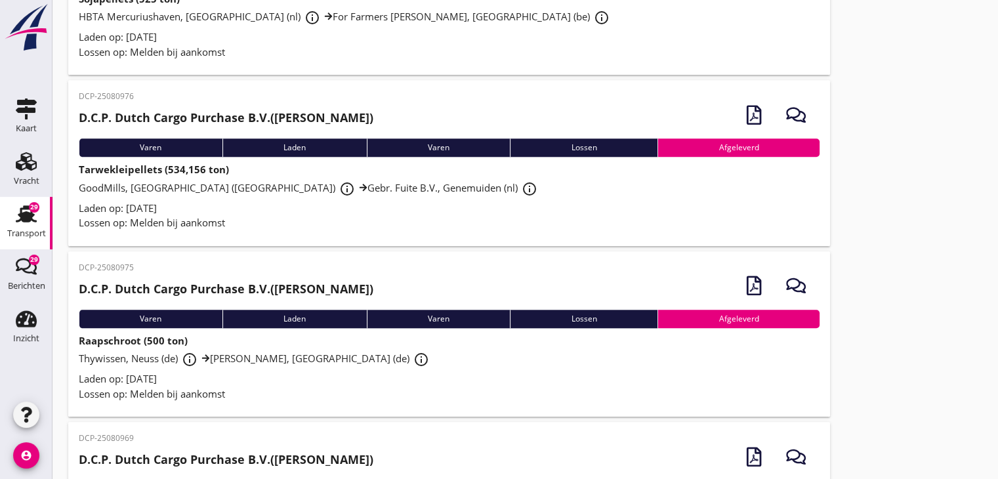
scroll to position [1829, 0]
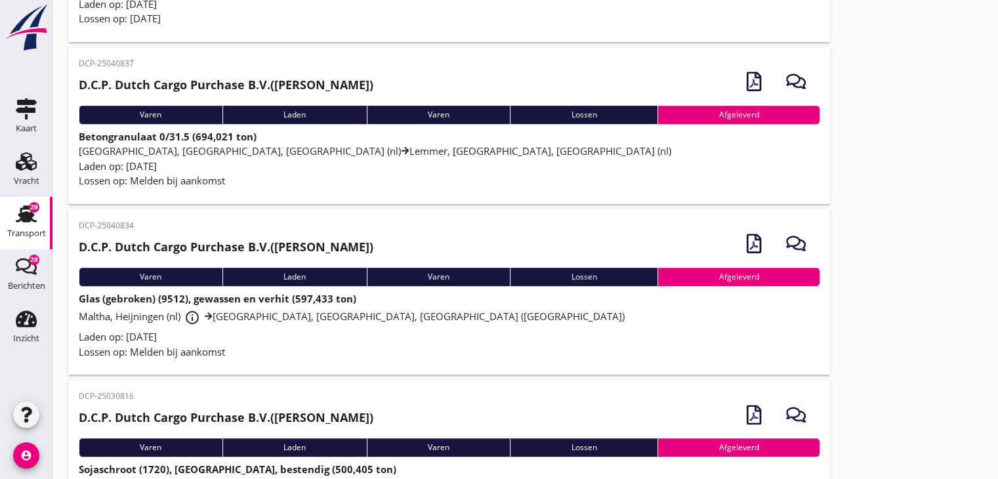
scroll to position [5804, 0]
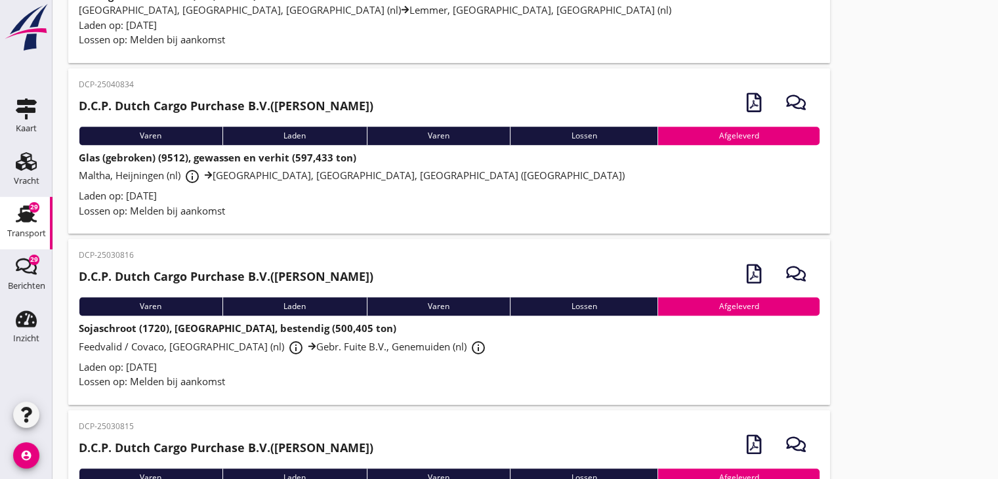
click at [360, 374] on div "Lossen op: Melden bij aankomst" at bounding box center [449, 381] width 741 height 15
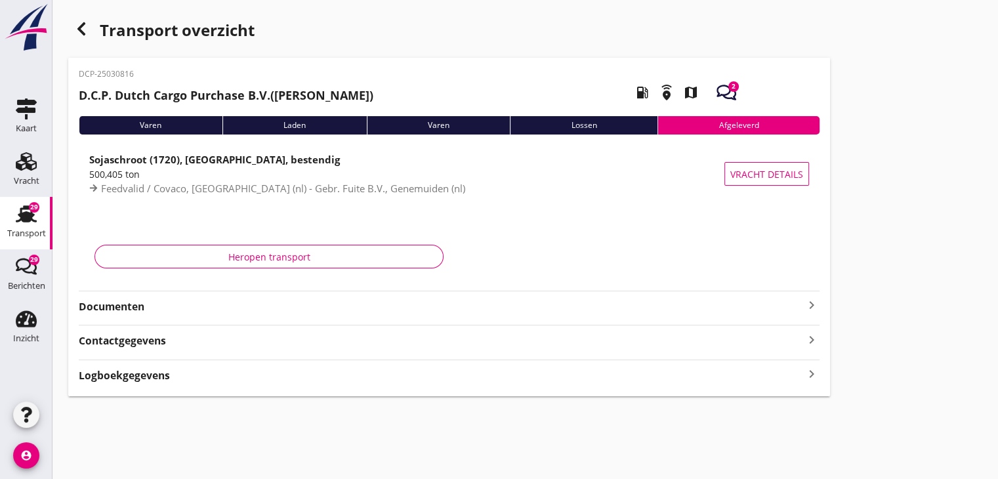
click at [796, 320] on div "DCP-25030816 D.C.P. Dutch Cargo Purchase B.V. ([PERSON_NAME]) local_gas_station…" at bounding box center [449, 227] width 762 height 338
click at [811, 306] on icon "keyboard_arrow_right" at bounding box center [812, 305] width 16 height 16
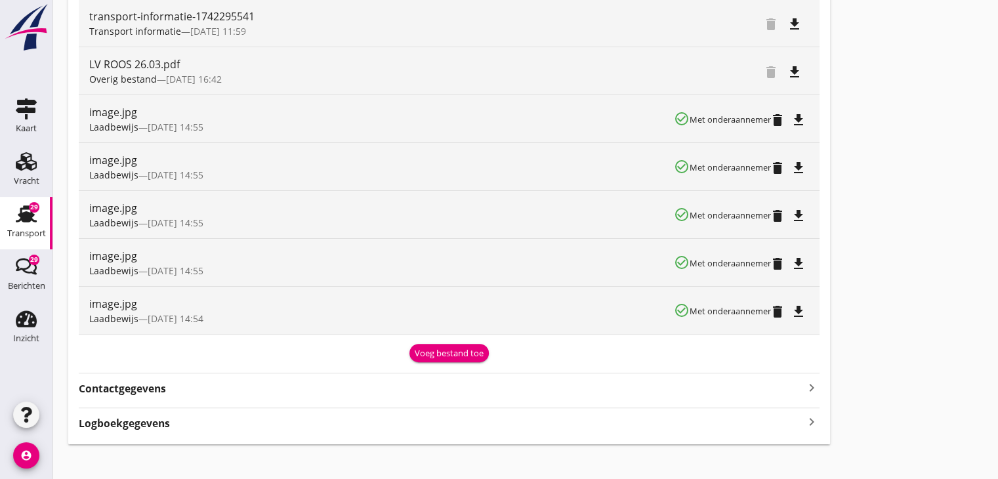
scroll to position [328, 0]
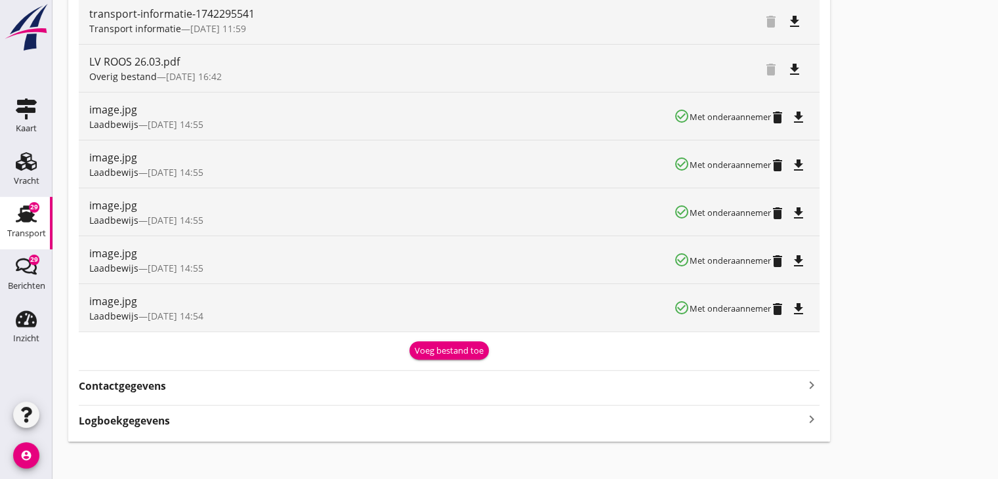
click at [422, 356] on button "Voeg bestand toe" at bounding box center [448, 350] width 79 height 18
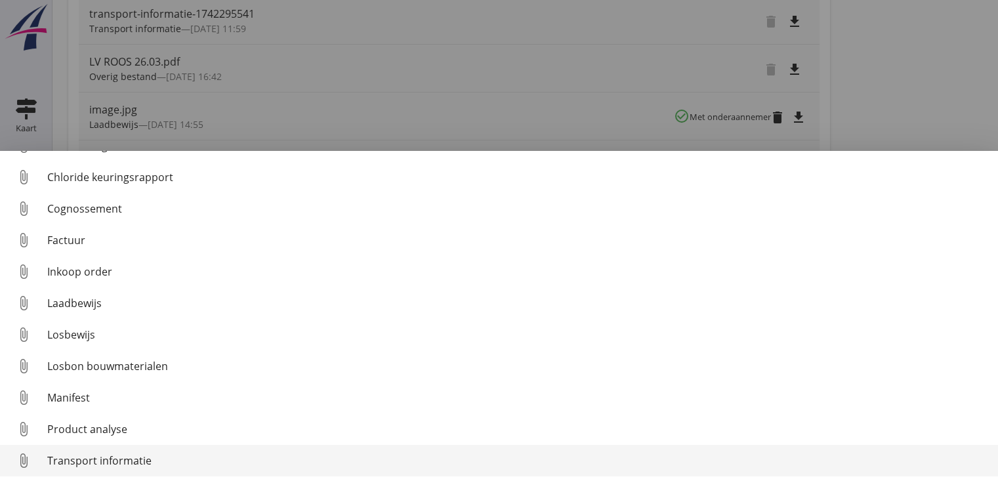
scroll to position [60, 0]
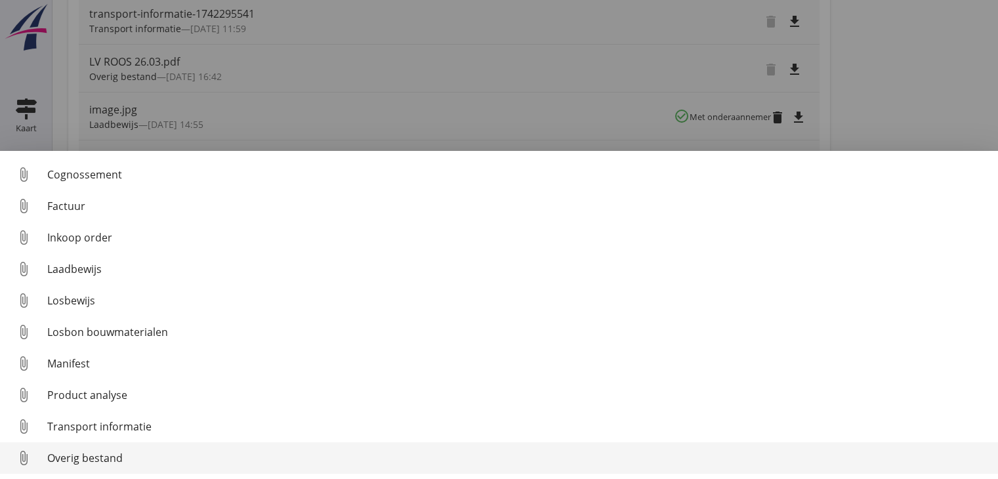
click at [298, 460] on div "Overig bestand" at bounding box center [517, 458] width 940 height 16
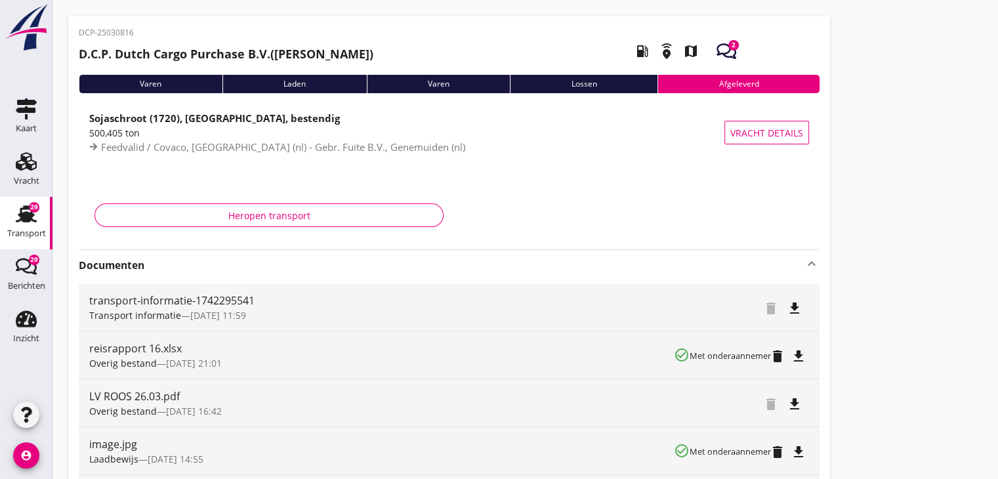
scroll to position [0, 0]
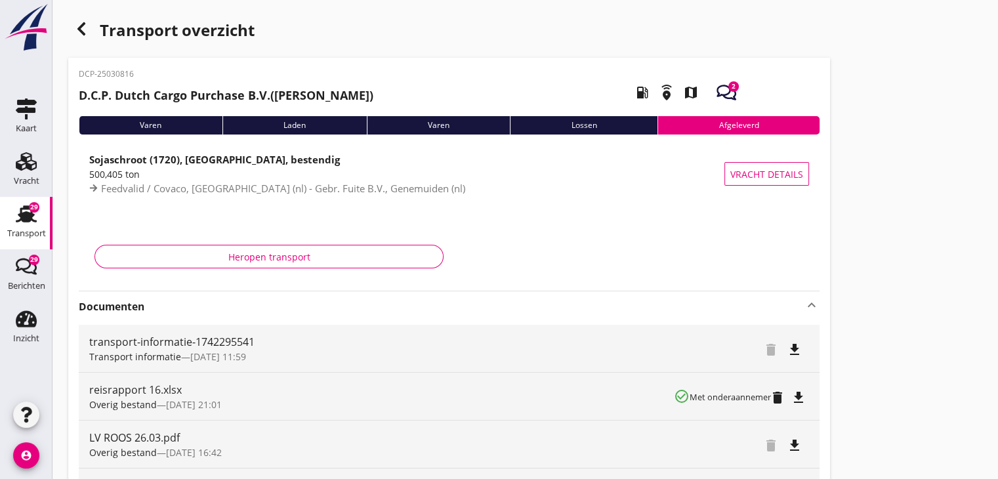
click at [91, 33] on div "button" at bounding box center [81, 29] width 26 height 26
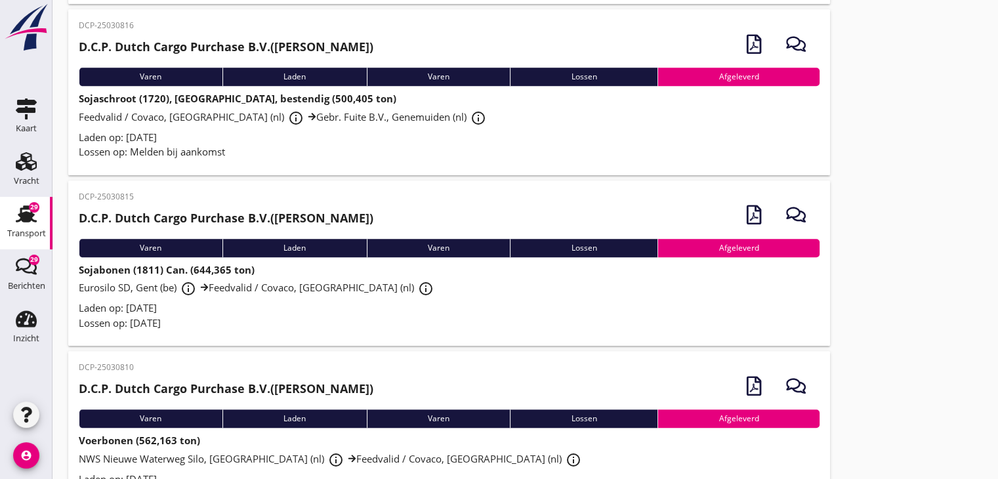
scroll to position [6067, 0]
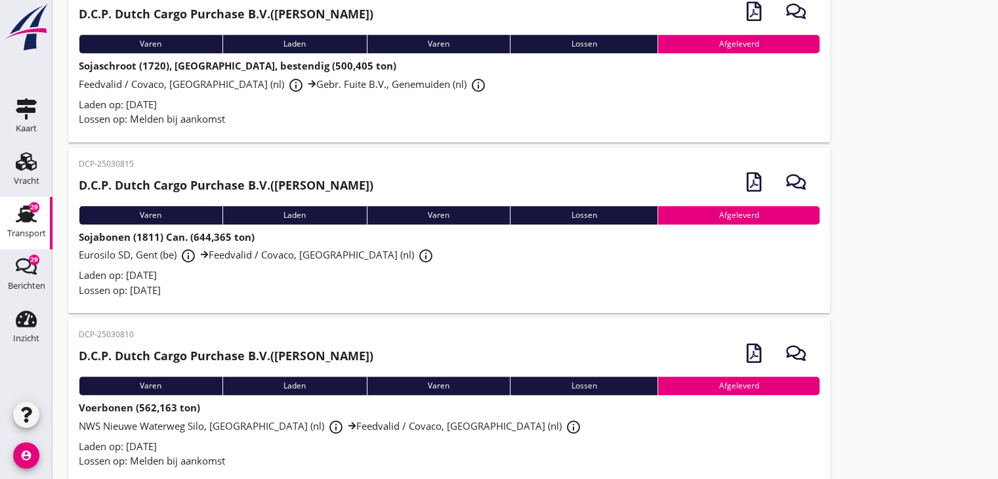
click at [197, 439] on div "Laden op: [DATE]" at bounding box center [449, 446] width 741 height 15
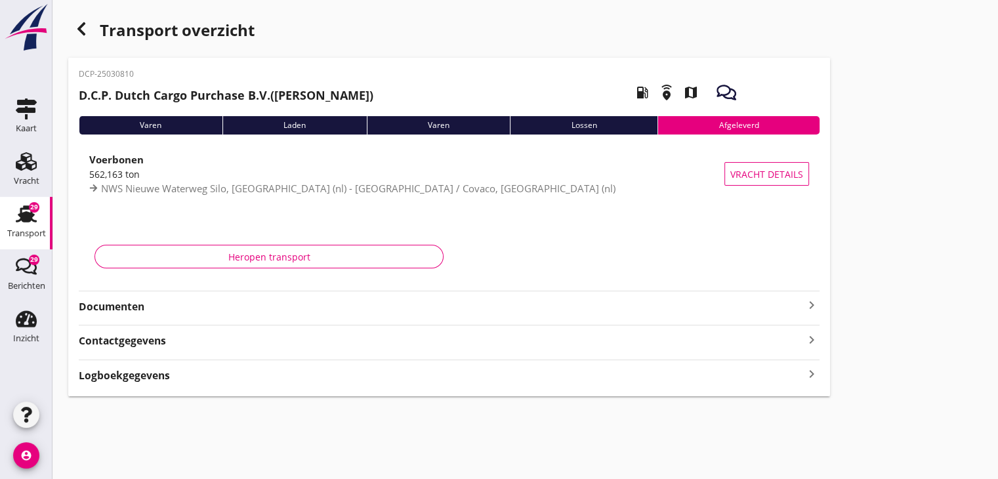
click at [810, 307] on icon "keyboard_arrow_right" at bounding box center [812, 305] width 16 height 16
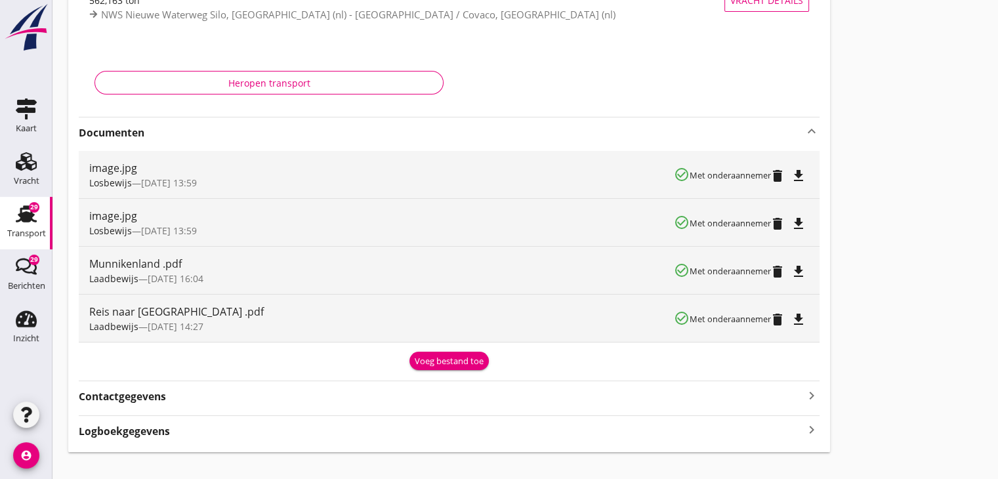
scroll to position [193, 0]
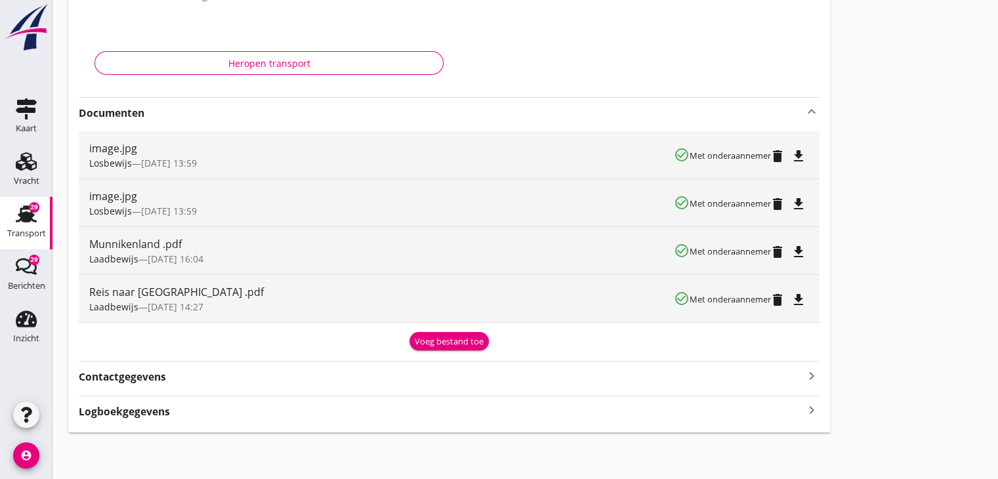
click at [427, 339] on div "Voeg bestand toe" at bounding box center [449, 341] width 69 height 13
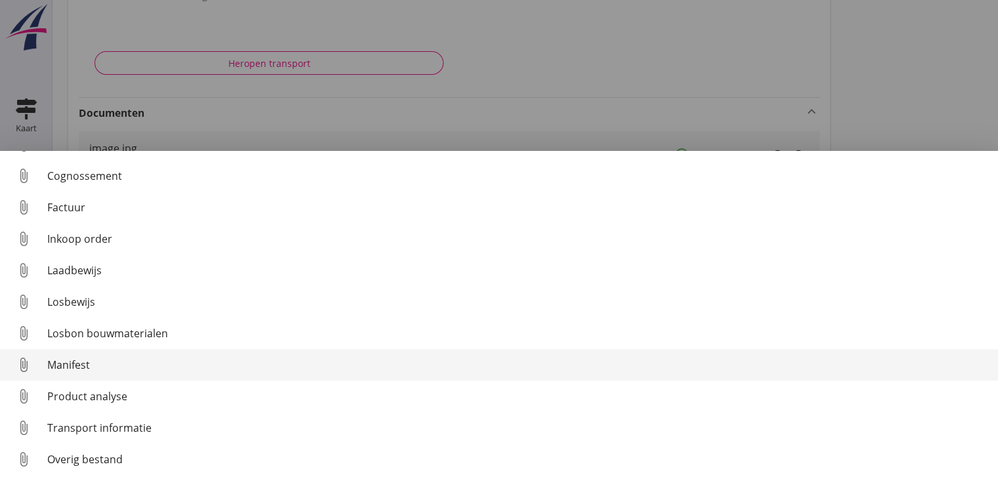
scroll to position [60, 0]
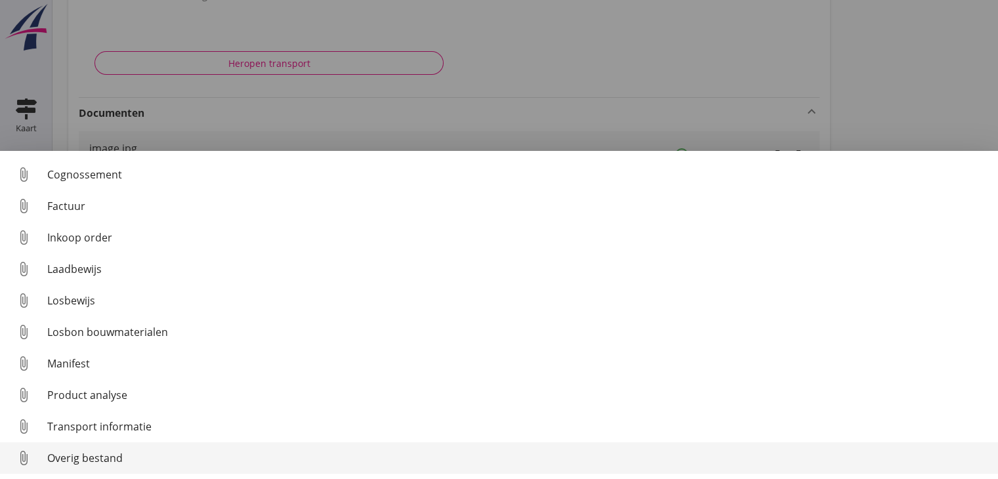
click at [93, 451] on div "Overig bestand" at bounding box center [517, 458] width 940 height 16
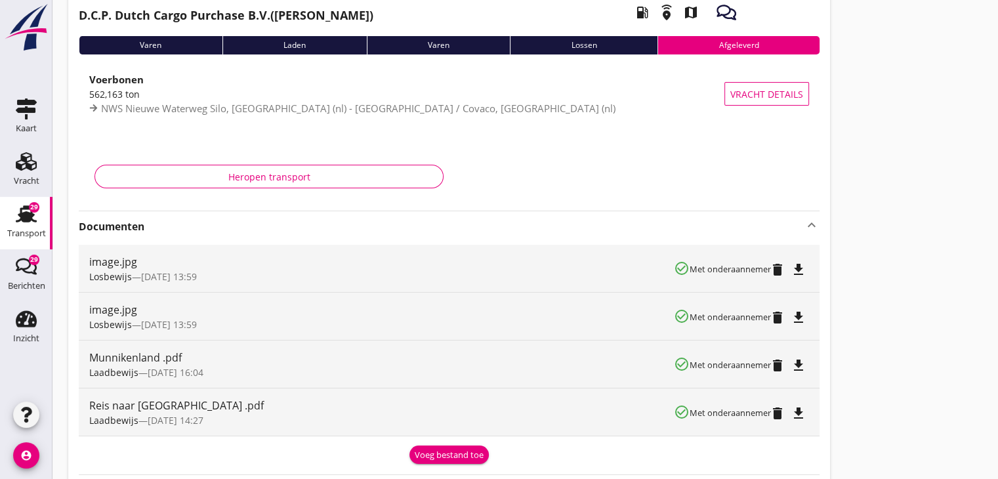
scroll to position [0, 0]
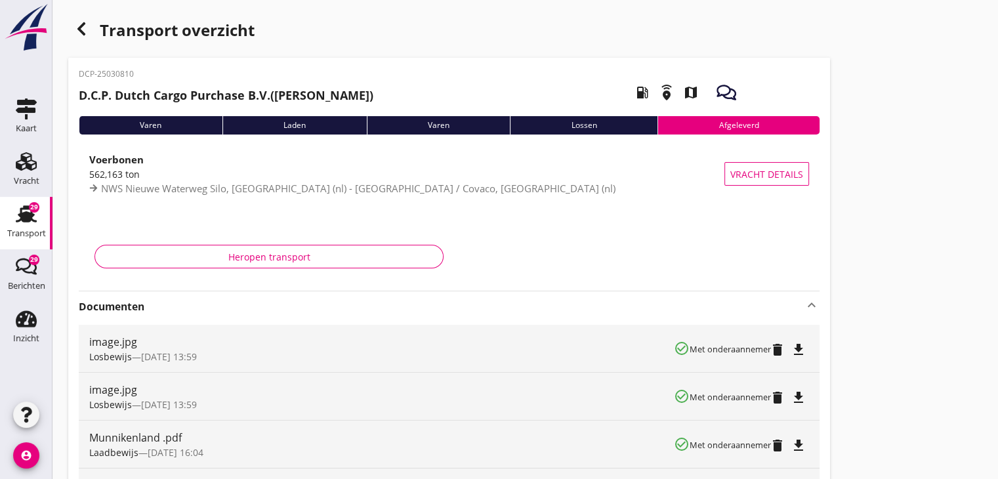
click at [82, 32] on use "button" at bounding box center [81, 28] width 8 height 13
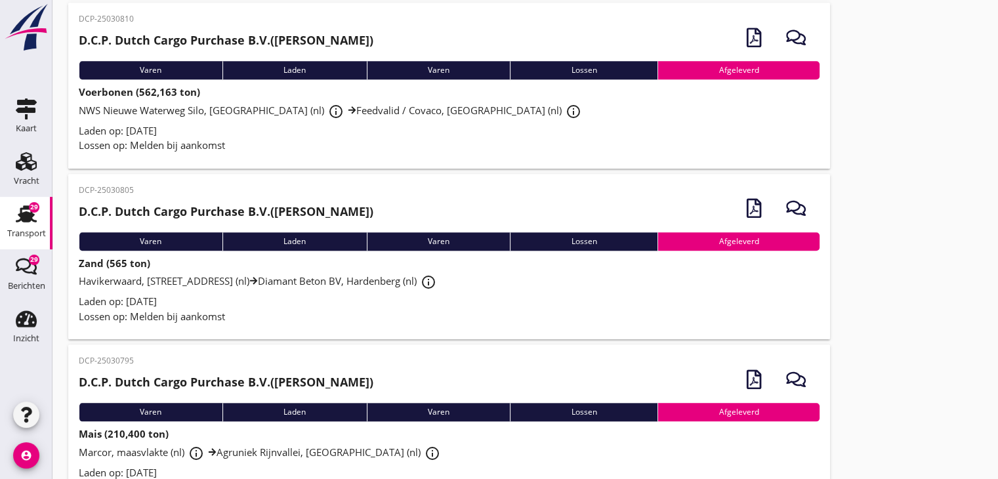
scroll to position [6381, 0]
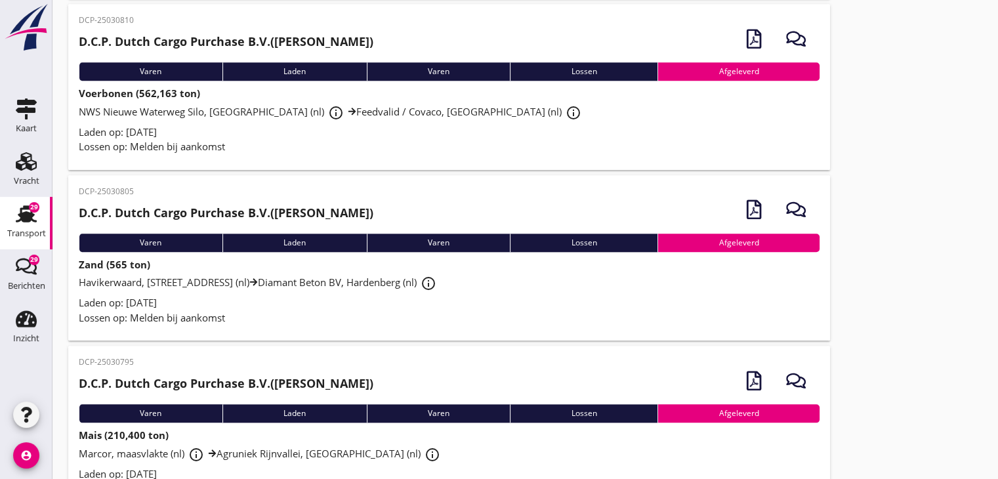
click at [242, 125] on div "Laden op: [DATE]" at bounding box center [449, 132] width 741 height 15
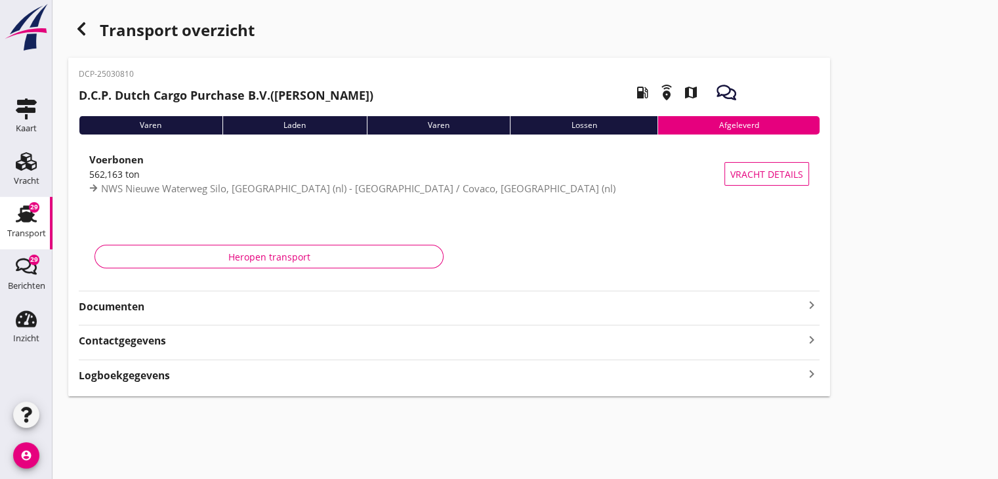
click at [805, 310] on icon "keyboard_arrow_right" at bounding box center [812, 305] width 16 height 16
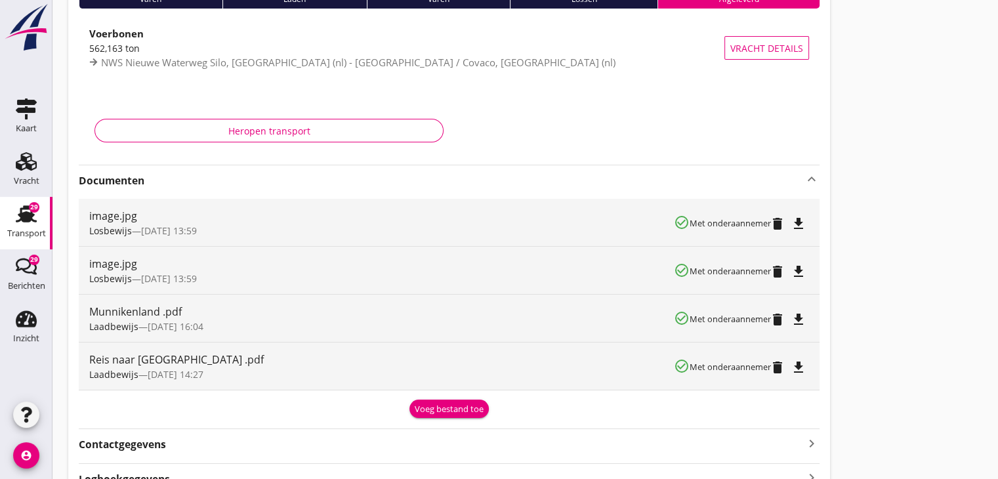
scroll to position [131, 0]
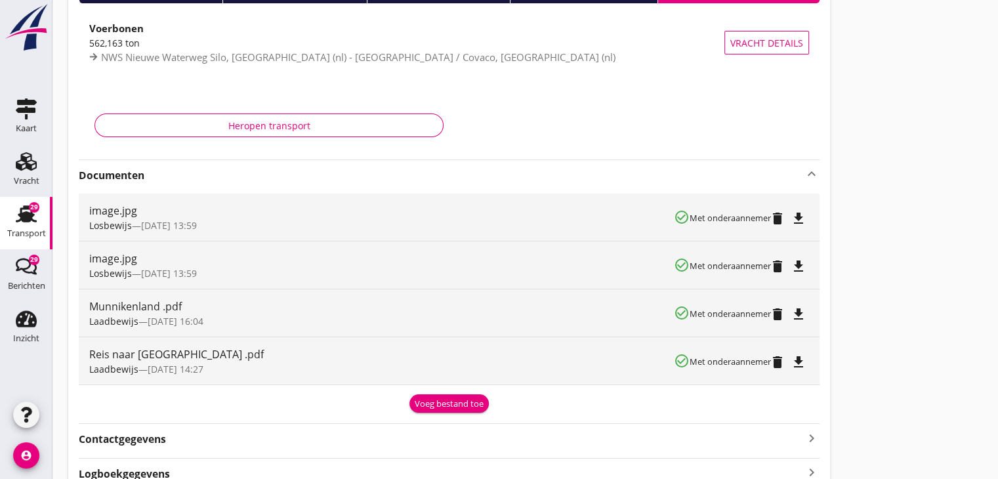
click at [458, 401] on div "Voeg bestand toe" at bounding box center [449, 403] width 69 height 13
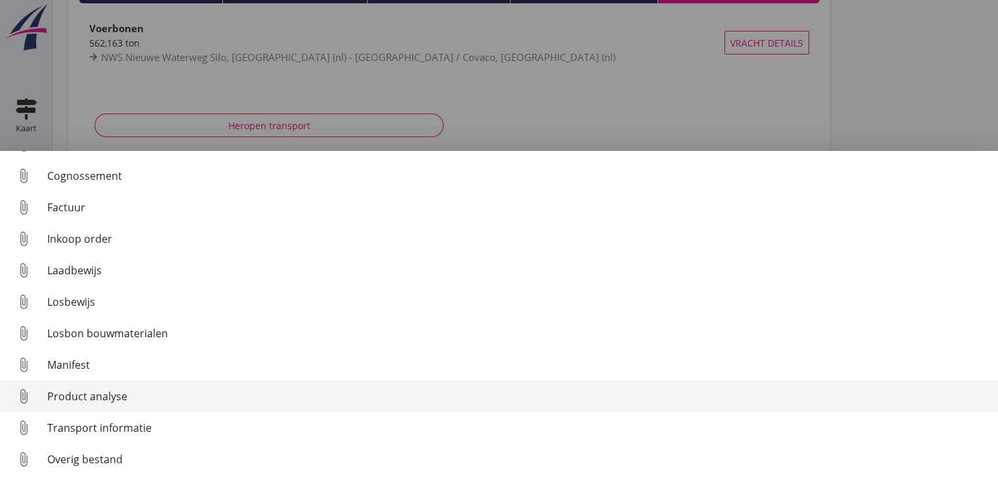
scroll to position [60, 0]
click at [94, 460] on div "Overig bestand" at bounding box center [517, 458] width 940 height 16
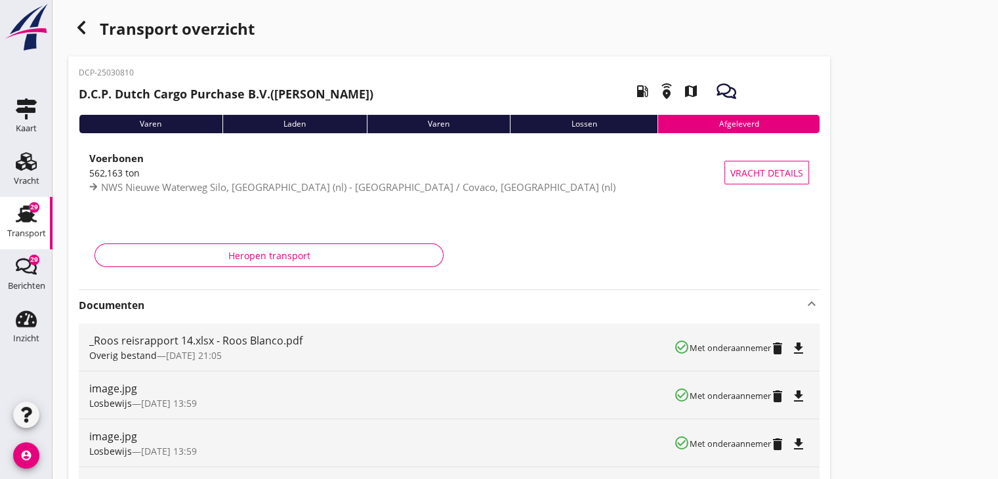
scroll to position [0, 0]
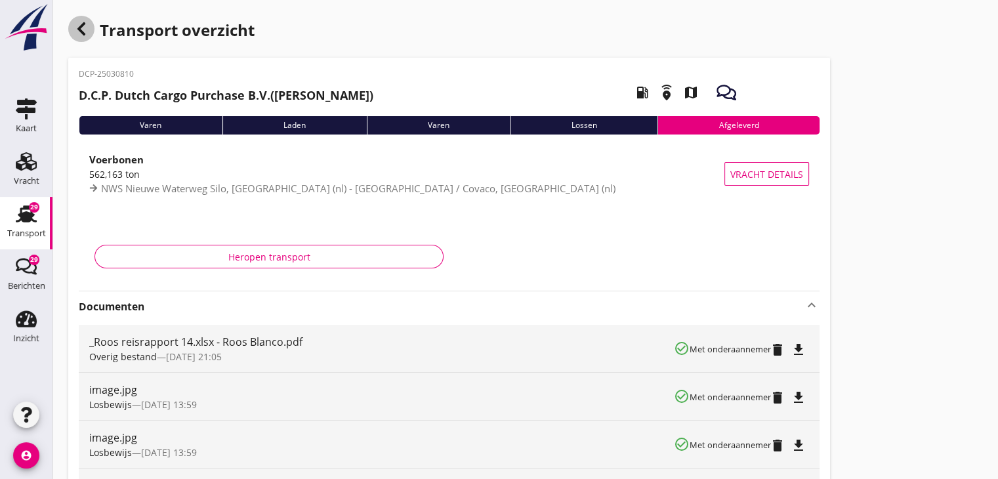
click at [75, 24] on icon "button" at bounding box center [81, 29] width 16 height 16
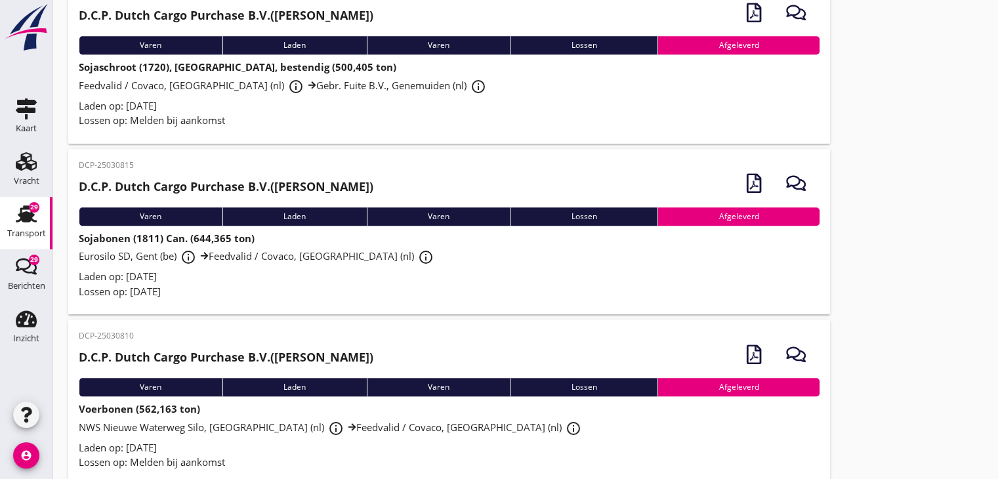
scroll to position [6067, 0]
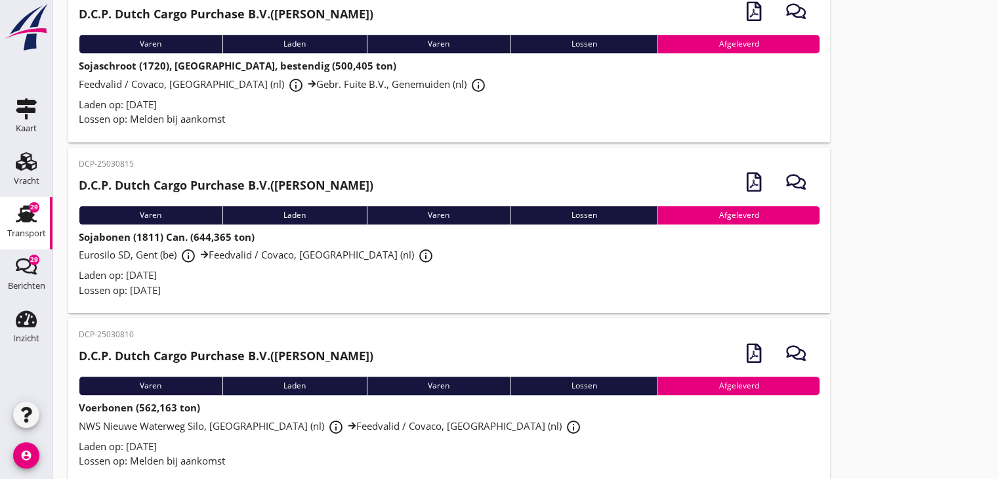
click at [406, 73] on div "Feedvalid / Covaco, Munnikenland (nl) info_outline Gebr. Fuite B.V., Genemuiden…" at bounding box center [449, 85] width 741 height 24
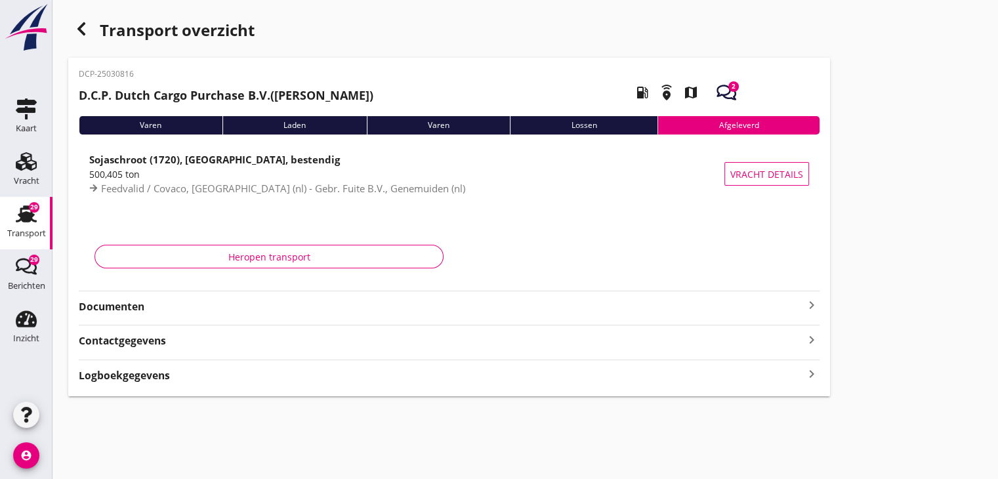
click at [798, 301] on strong "Documenten" at bounding box center [441, 306] width 725 height 15
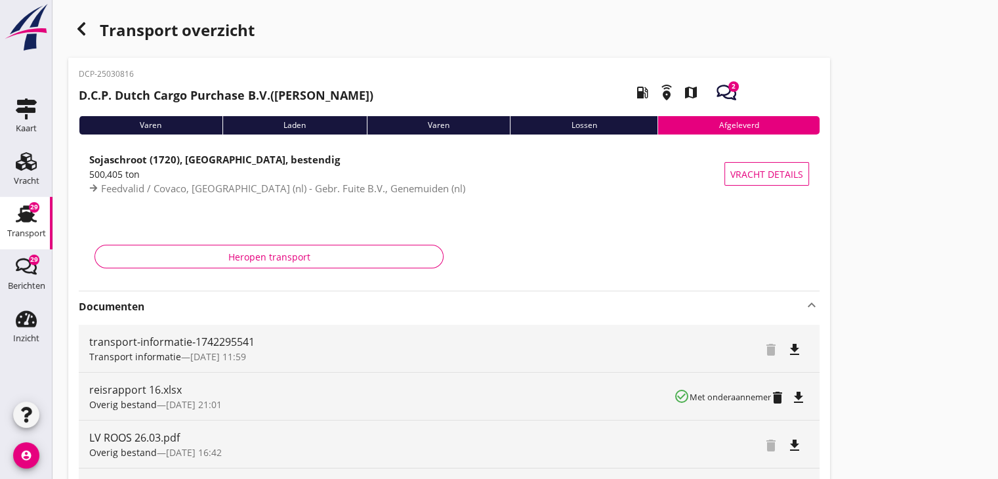
click at [79, 30] on use "button" at bounding box center [81, 28] width 8 height 13
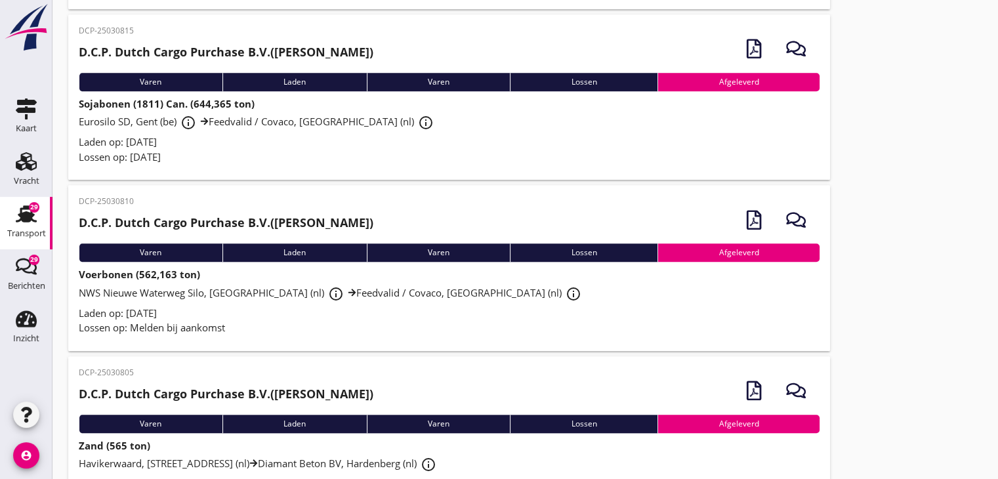
scroll to position [6198, 0]
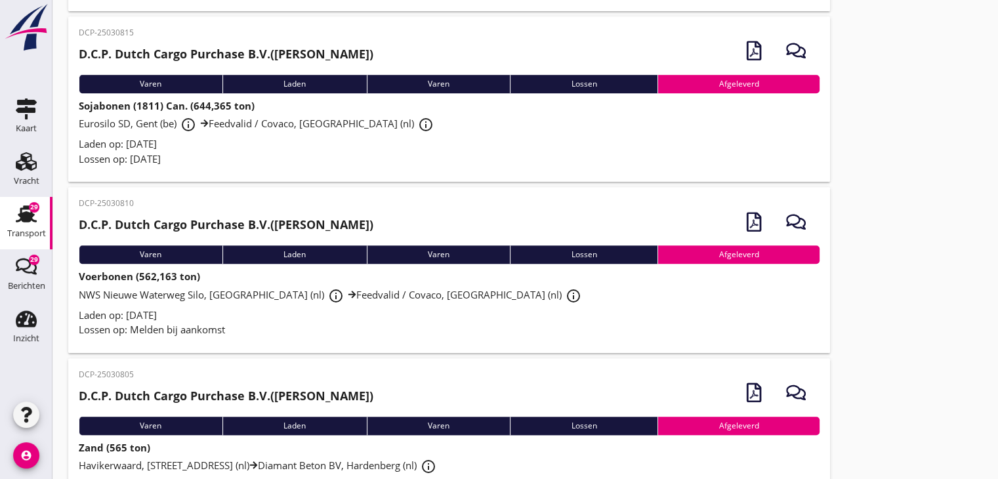
click at [228, 136] on div "Laden op: [DATE]" at bounding box center [449, 143] width 741 height 15
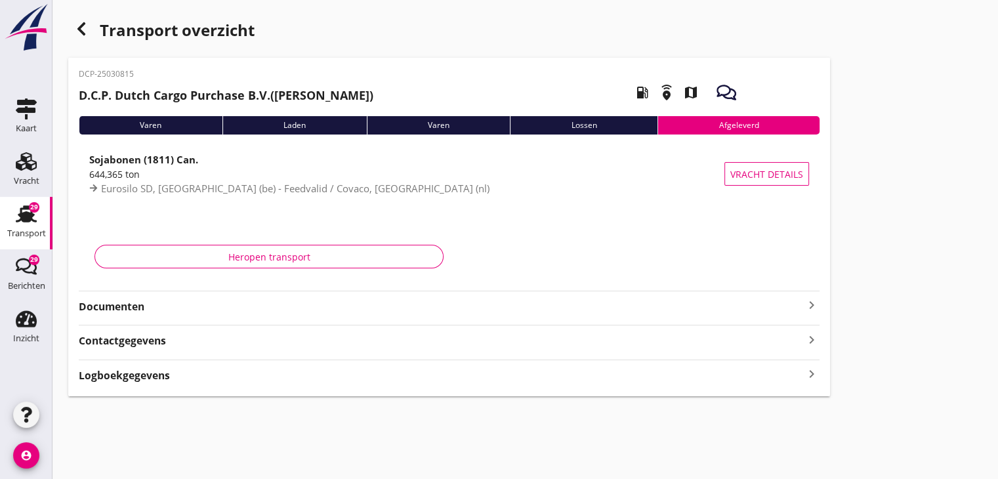
click at [813, 305] on icon "keyboard_arrow_right" at bounding box center [812, 305] width 16 height 16
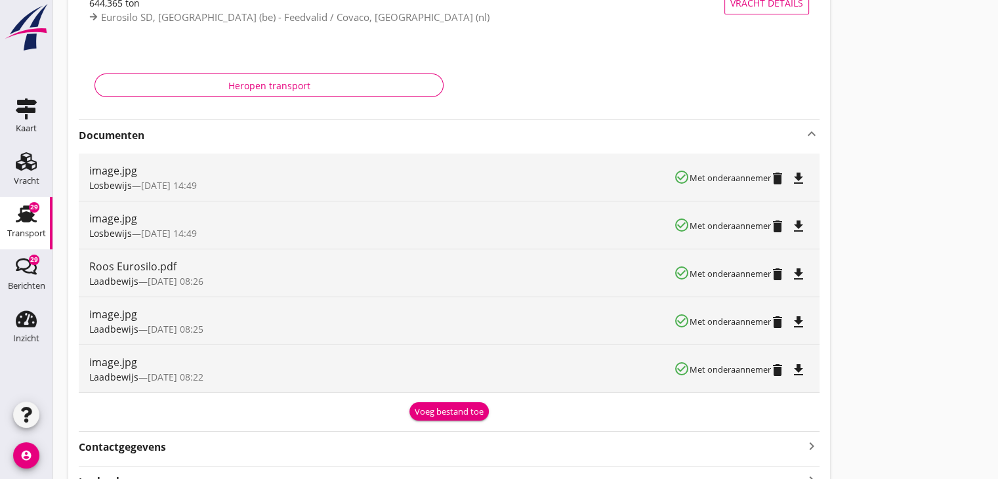
scroll to position [197, 0]
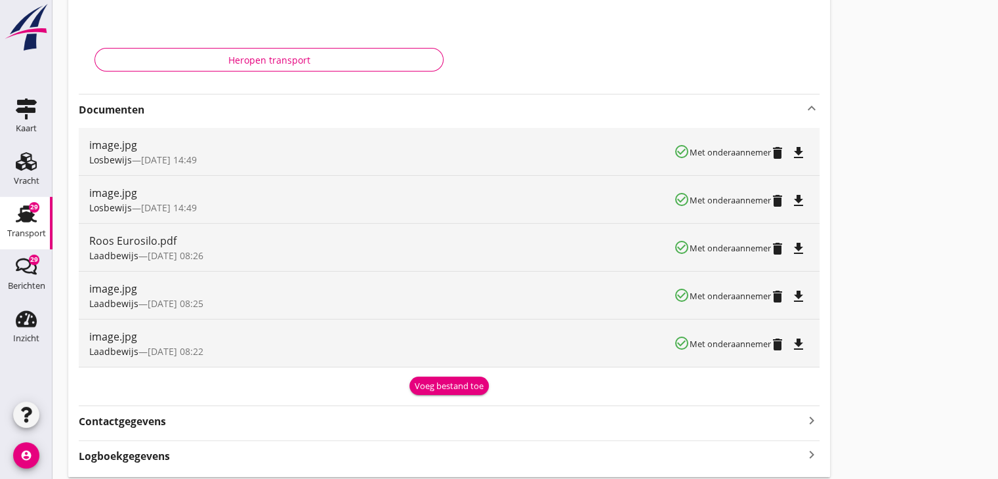
click at [432, 384] on div "Voeg bestand toe" at bounding box center [449, 386] width 69 height 13
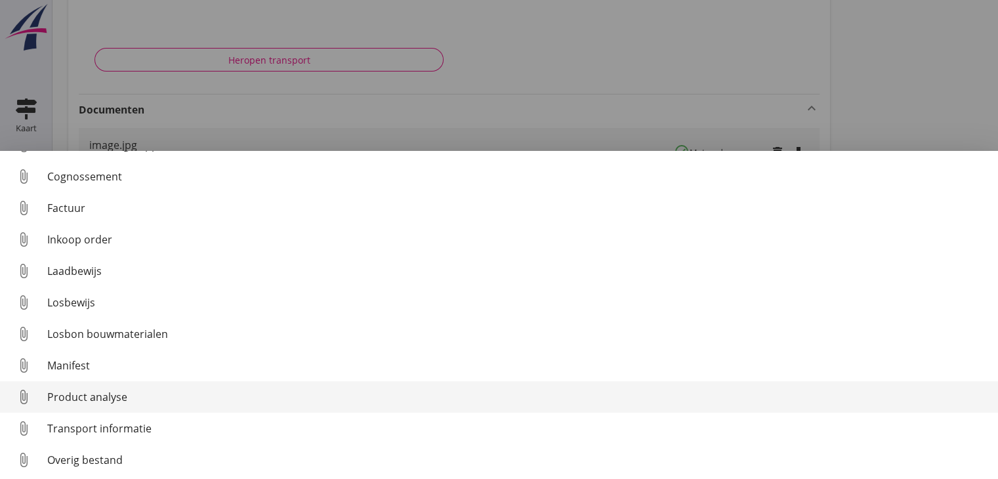
scroll to position [60, 0]
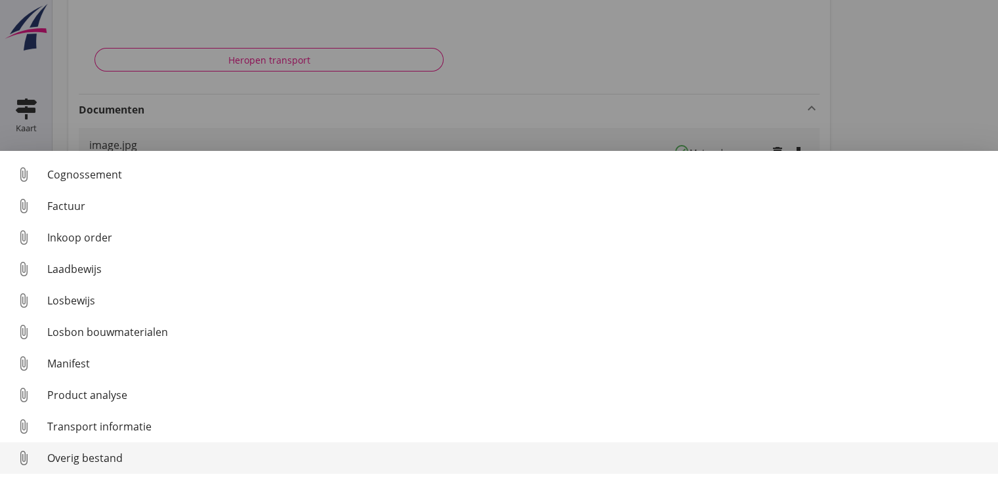
click at [202, 453] on div "Overig bestand" at bounding box center [517, 458] width 940 height 16
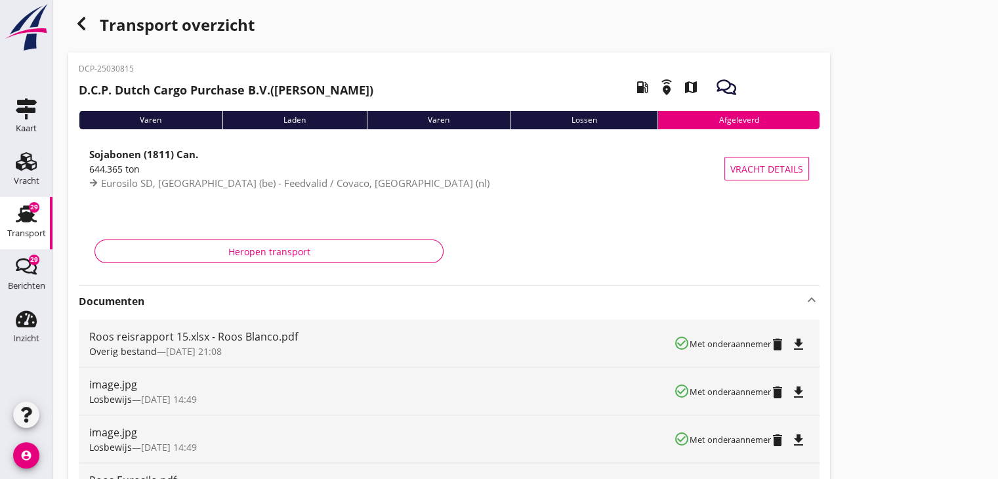
scroll to position [0, 0]
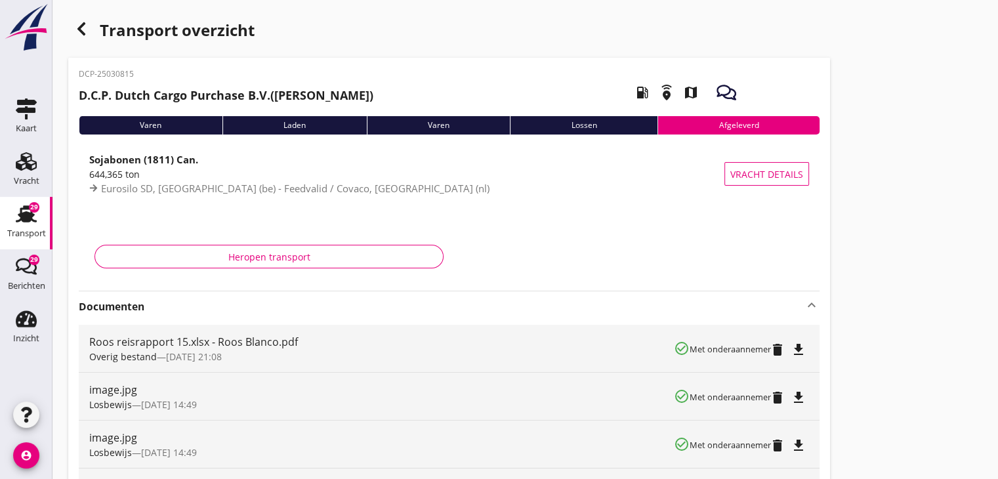
click at [88, 32] on icon "button" at bounding box center [81, 29] width 16 height 16
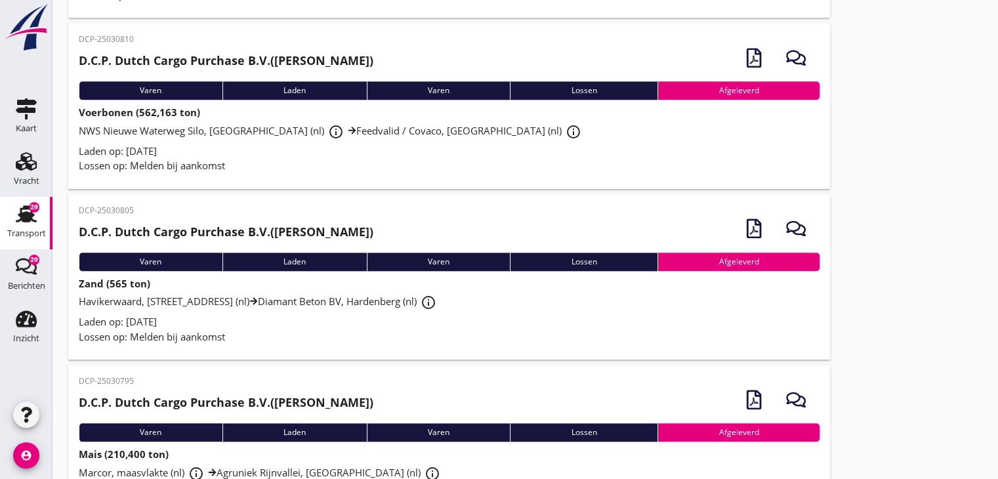
scroll to position [6395, 0]
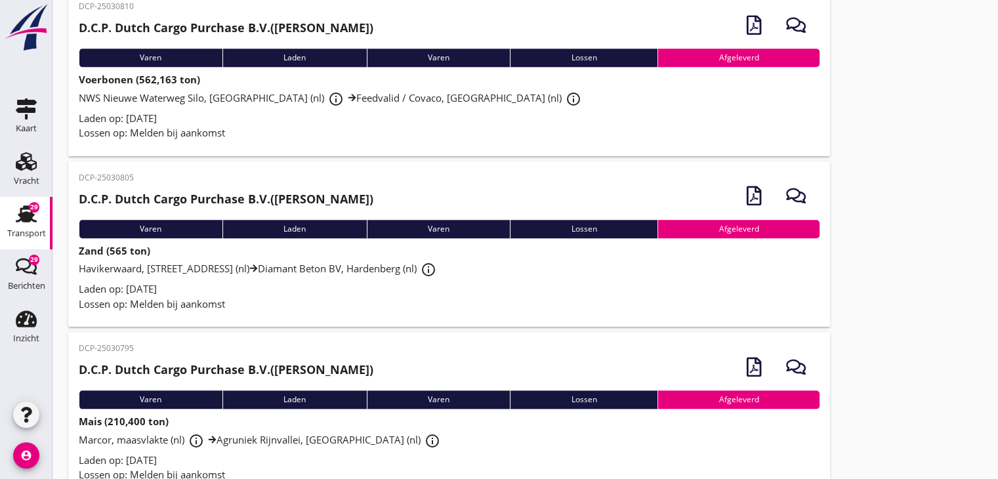
click at [292, 281] on div "Laden op: [DATE]" at bounding box center [449, 288] width 741 height 15
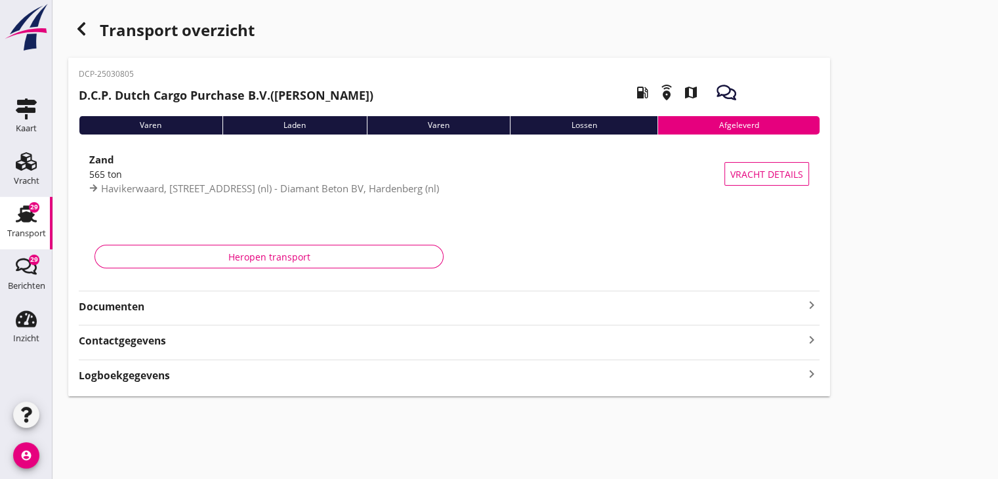
drag, startPoint x: 767, startPoint y: 310, endPoint x: 835, endPoint y: 292, distance: 70.6
click at [810, 308] on div "Documenten keyboard_arrow_right" at bounding box center [449, 305] width 741 height 18
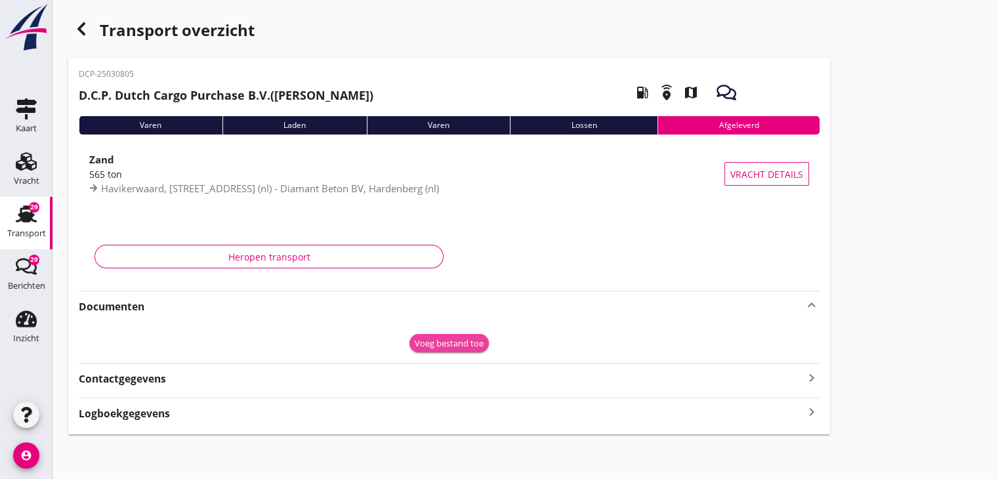
click at [453, 350] on button "Voeg bestand toe" at bounding box center [448, 343] width 79 height 18
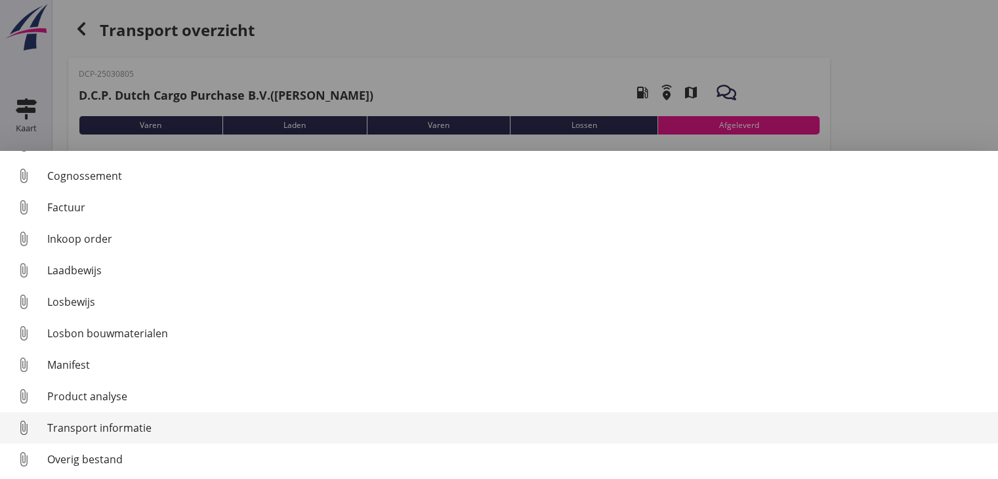
scroll to position [60, 0]
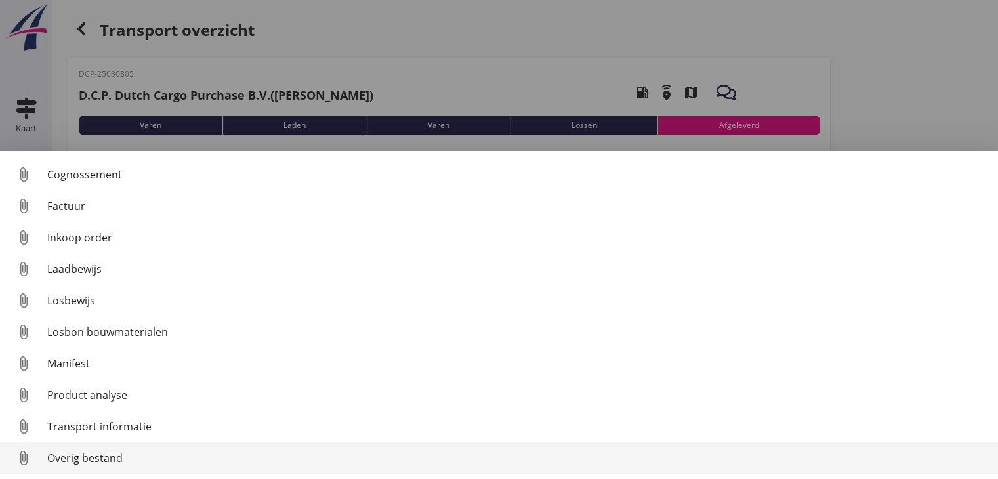
click at [187, 460] on div "Overig bestand" at bounding box center [517, 458] width 940 height 16
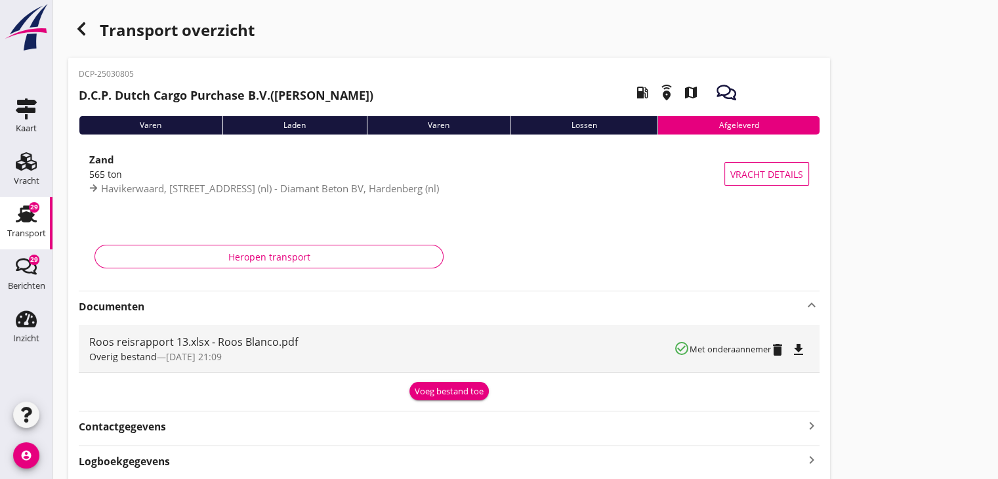
click at [89, 34] on div "button" at bounding box center [81, 29] width 26 height 26
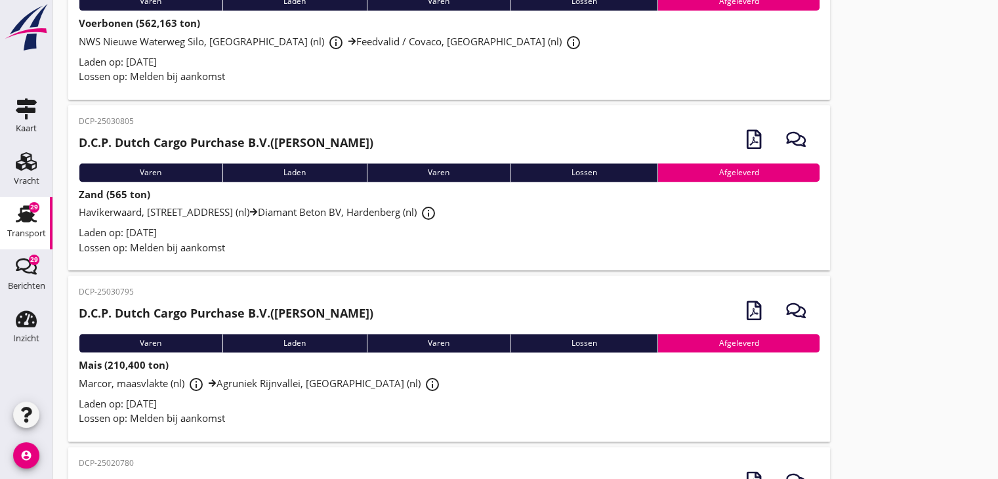
scroll to position [6460, 0]
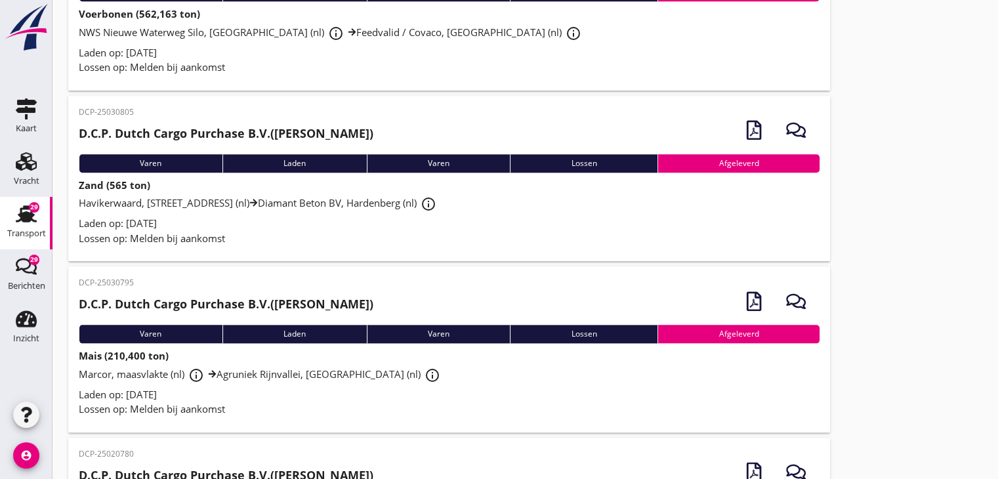
click at [323, 363] on div "Marcor, maasvlakte (nl) info_outline Agruniek Rijnvallei, Doetinchem (nl) info_…" at bounding box center [449, 375] width 741 height 24
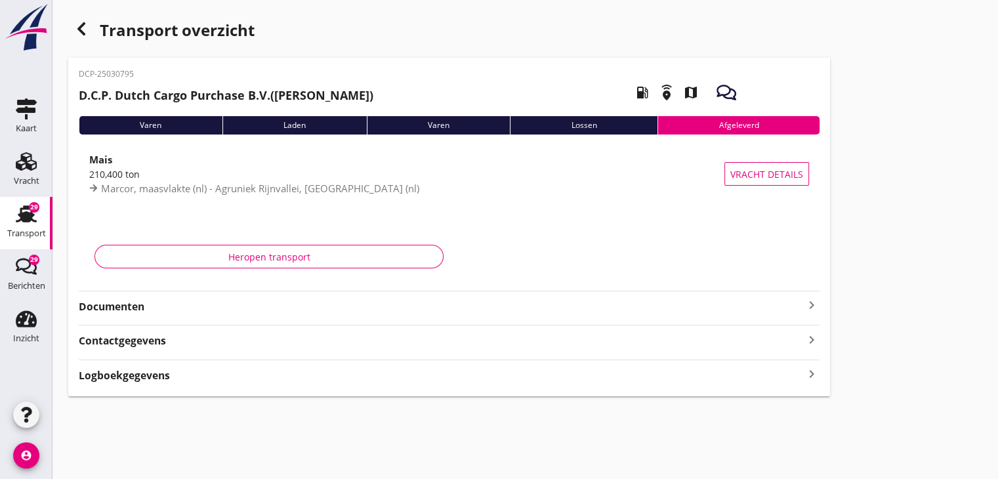
click at [787, 302] on strong "Documenten" at bounding box center [441, 306] width 725 height 15
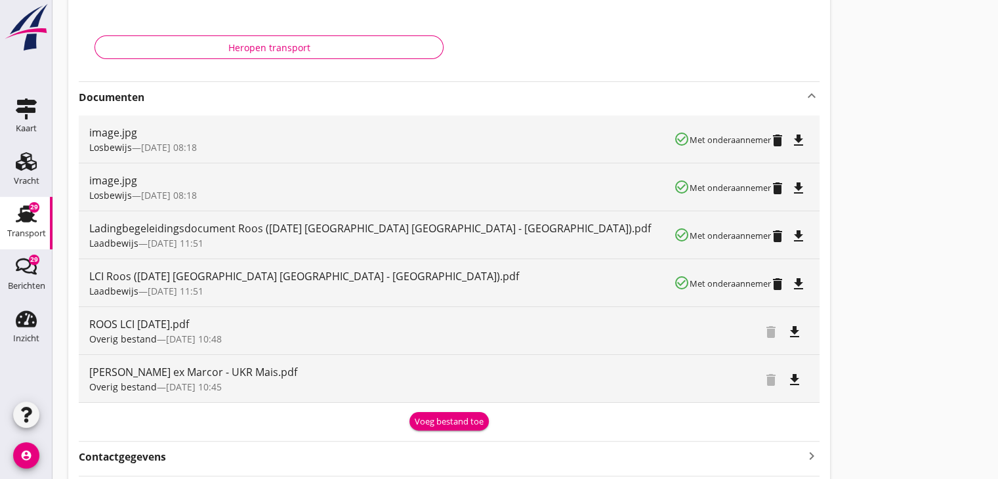
scroll to position [262, 0]
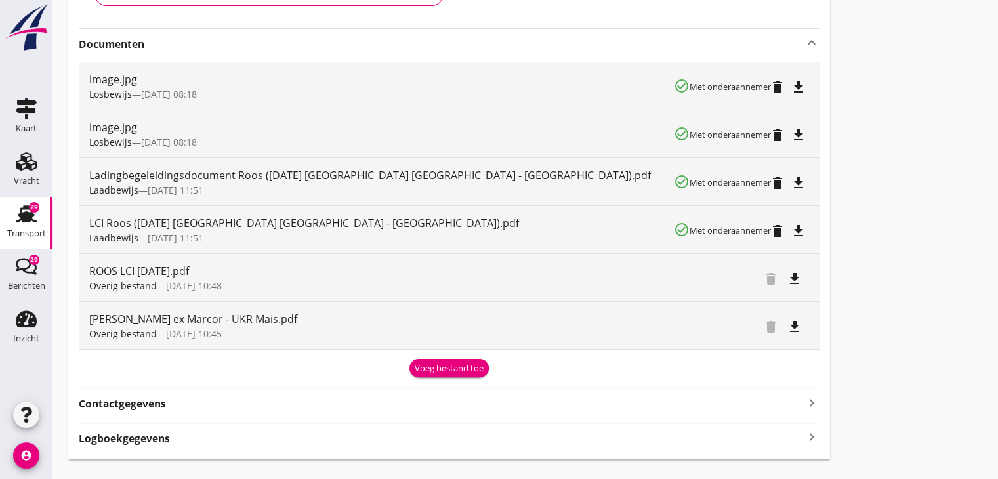
click at [432, 369] on div "Voeg bestand toe" at bounding box center [449, 368] width 69 height 13
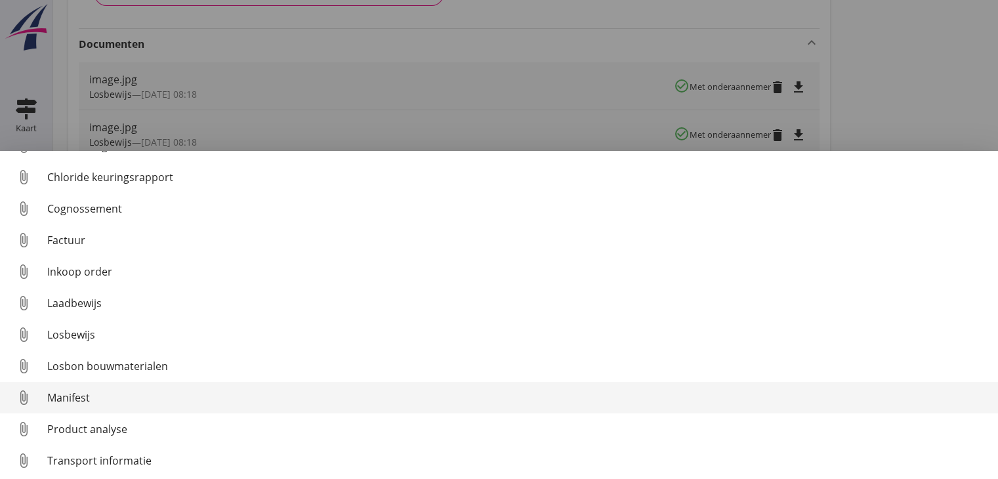
scroll to position [60, 0]
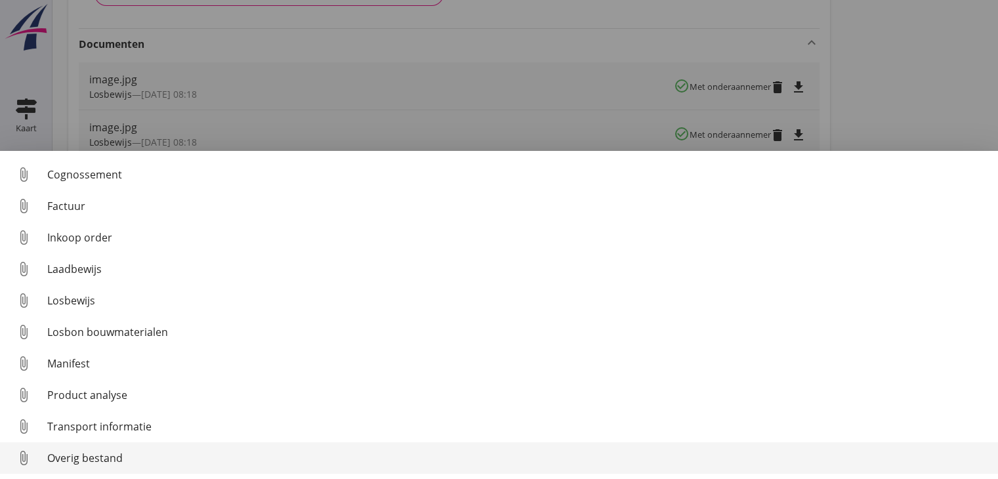
click at [128, 455] on div "Overig bestand" at bounding box center [517, 458] width 940 height 16
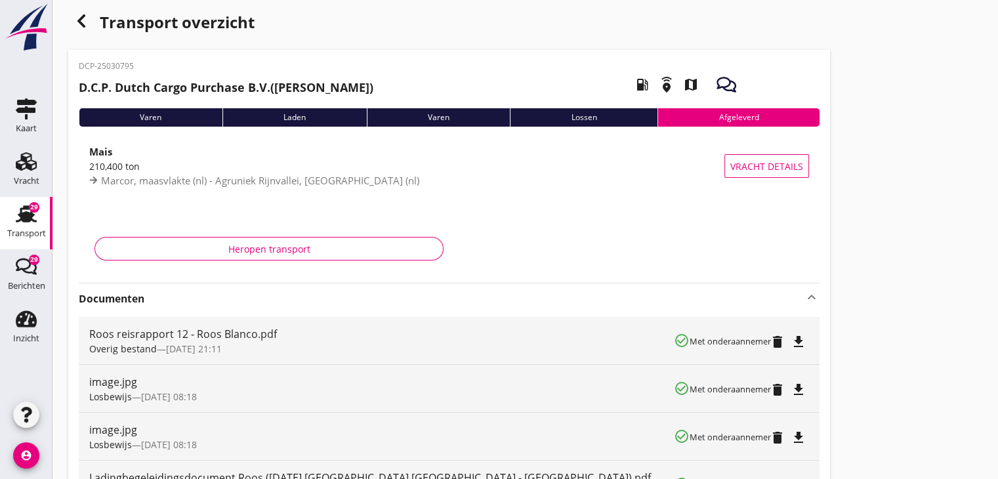
scroll to position [0, 0]
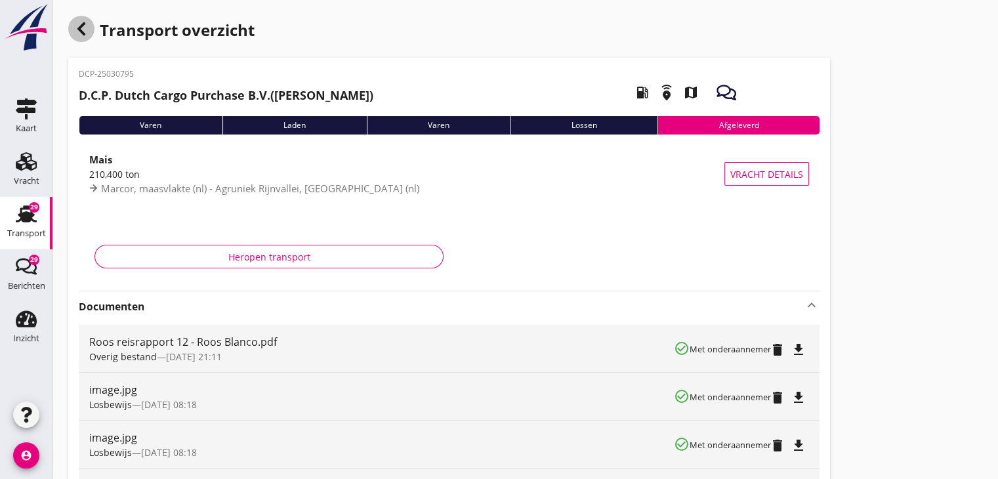
click at [89, 27] on div "button" at bounding box center [81, 29] width 26 height 26
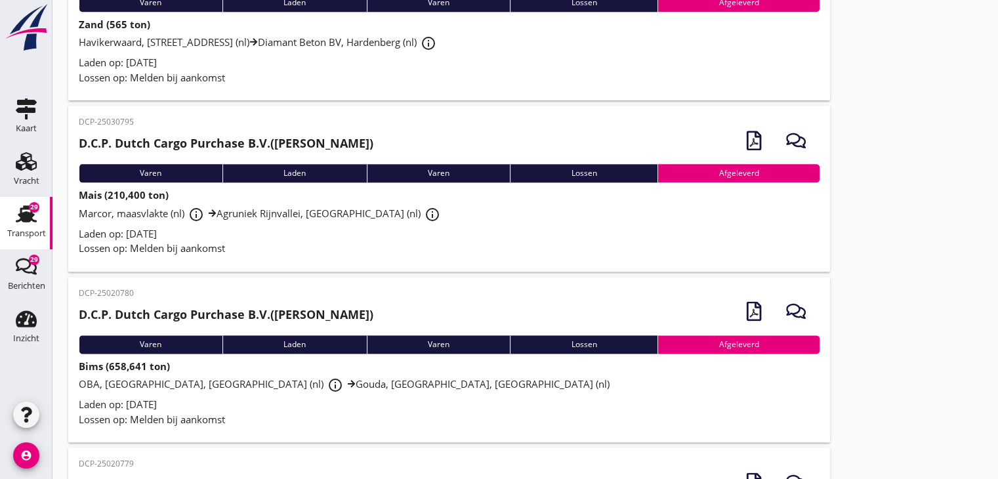
scroll to position [6620, 0]
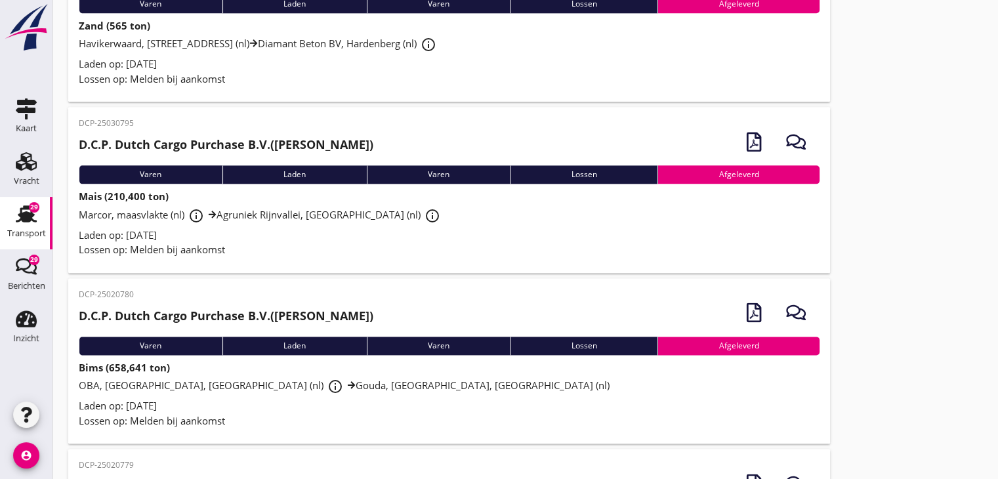
click at [238, 398] on div "Laden op: [DATE]" at bounding box center [449, 405] width 741 height 15
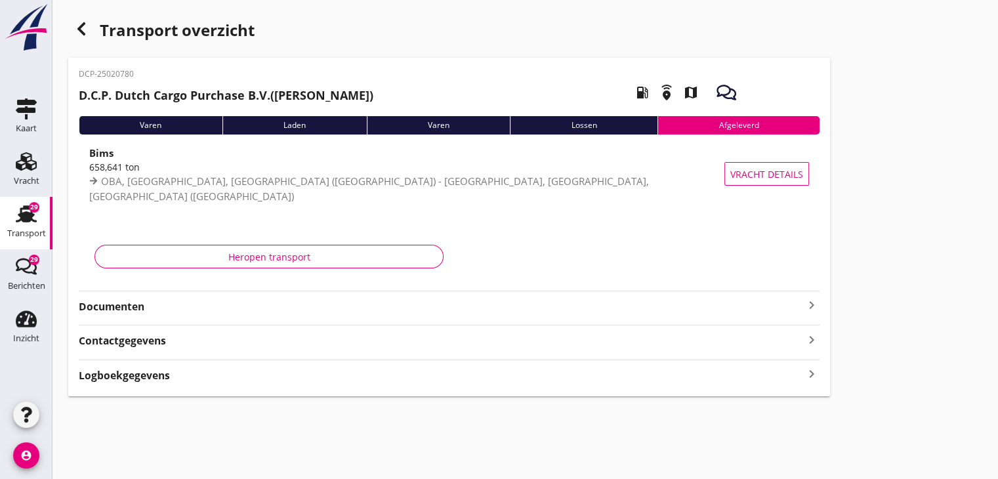
click at [814, 310] on icon "keyboard_arrow_right" at bounding box center [812, 305] width 16 height 16
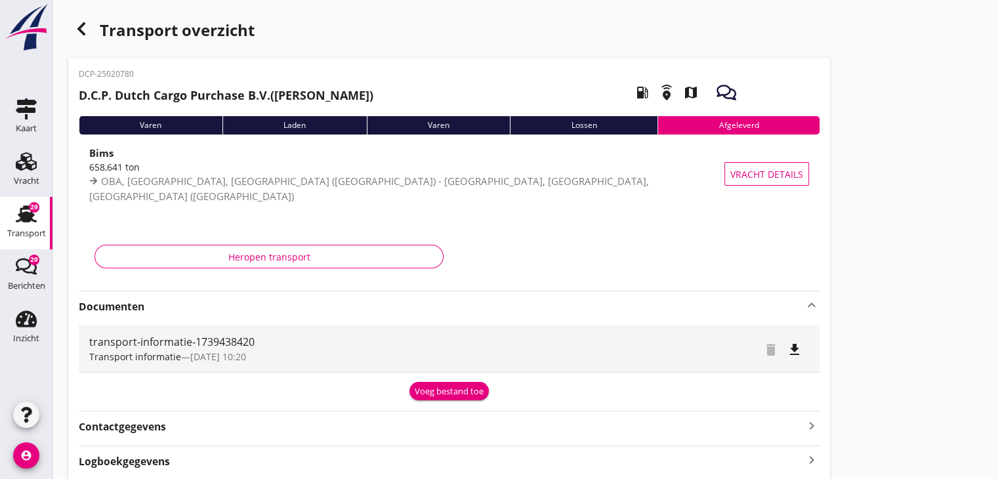
click at [453, 388] on div "Voeg bestand toe" at bounding box center [449, 391] width 69 height 13
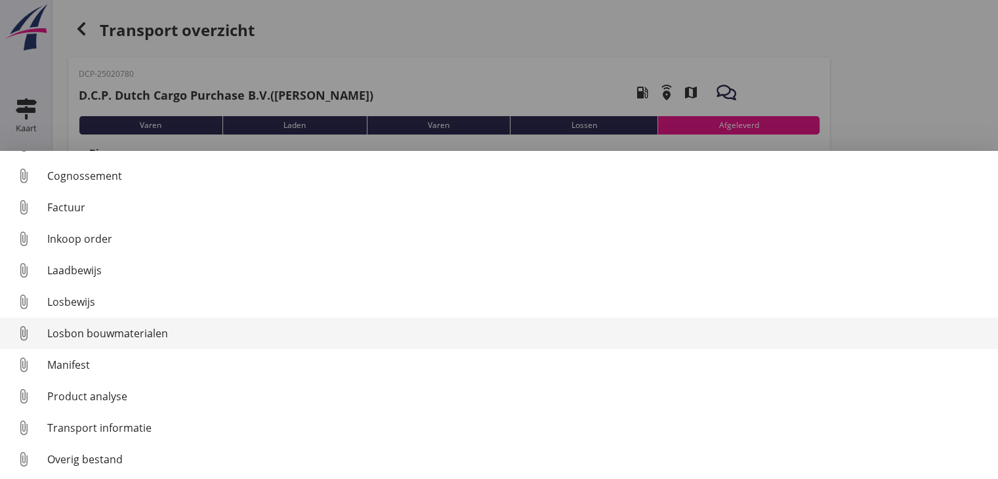
scroll to position [60, 0]
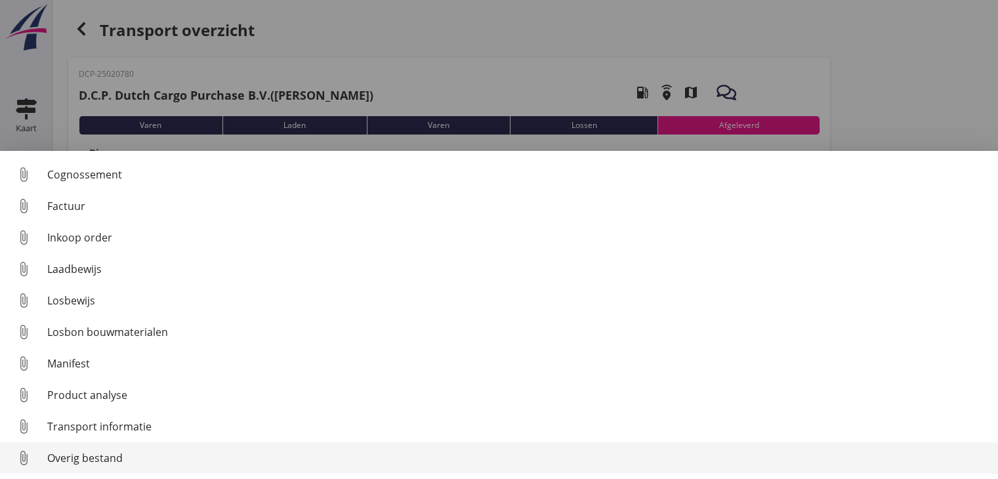
click at [98, 454] on div "Overig bestand" at bounding box center [517, 458] width 940 height 16
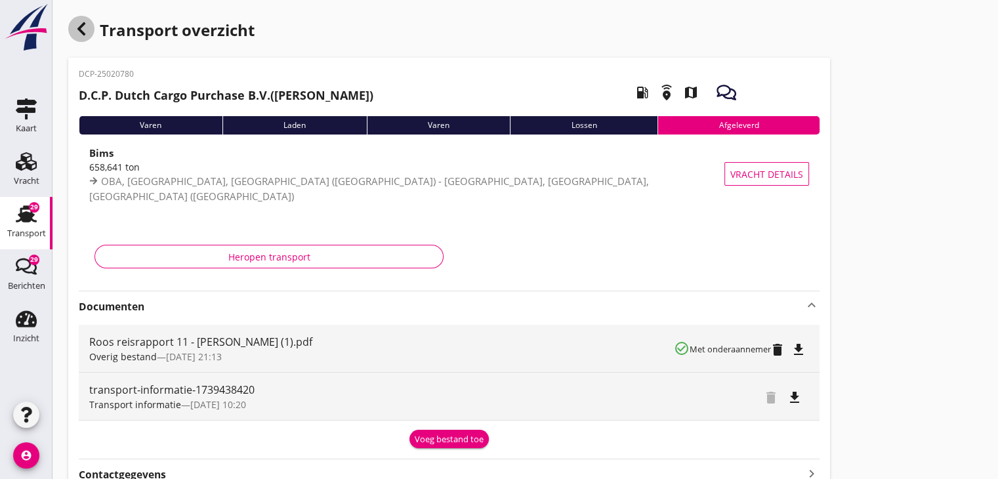
click at [84, 28] on icon "button" at bounding box center [81, 29] width 16 height 16
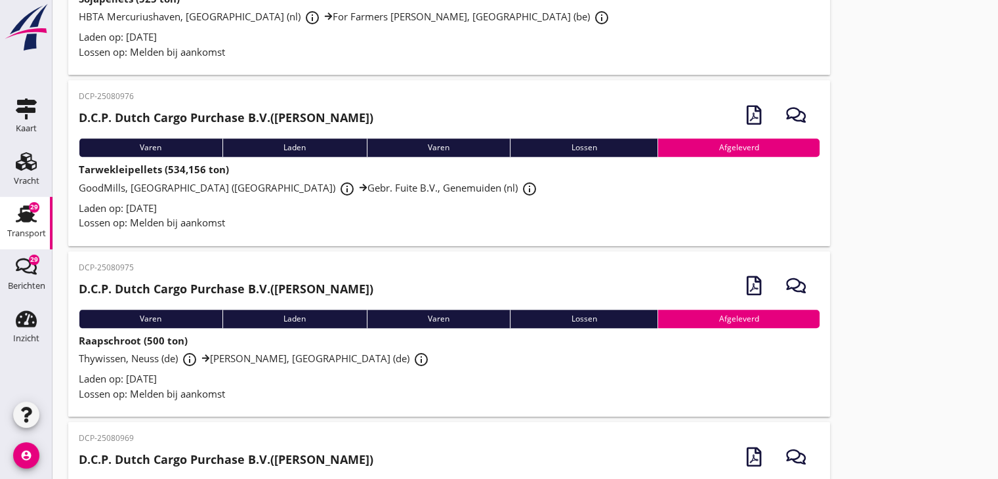
scroll to position [1829, 0]
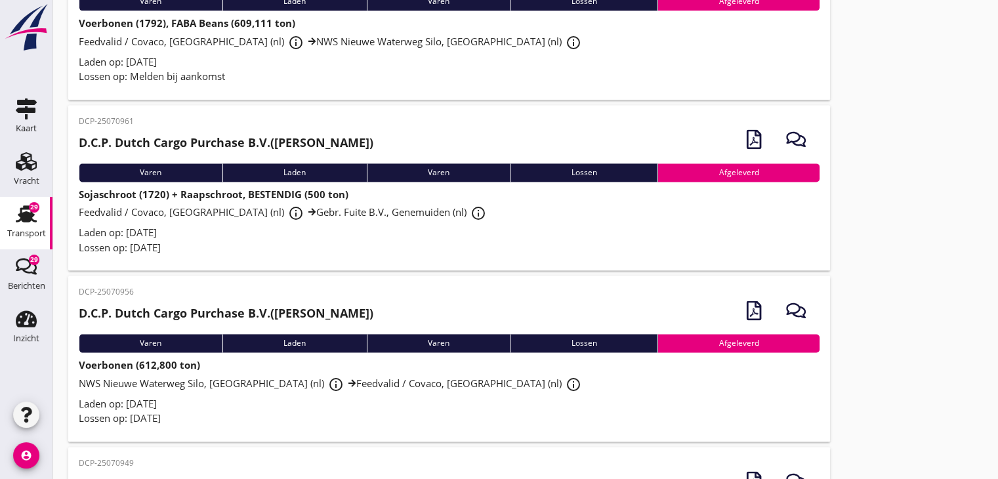
click at [31, 35] on img at bounding box center [26, 27] width 47 height 49
